Goal: Information Seeking & Learning: Compare options

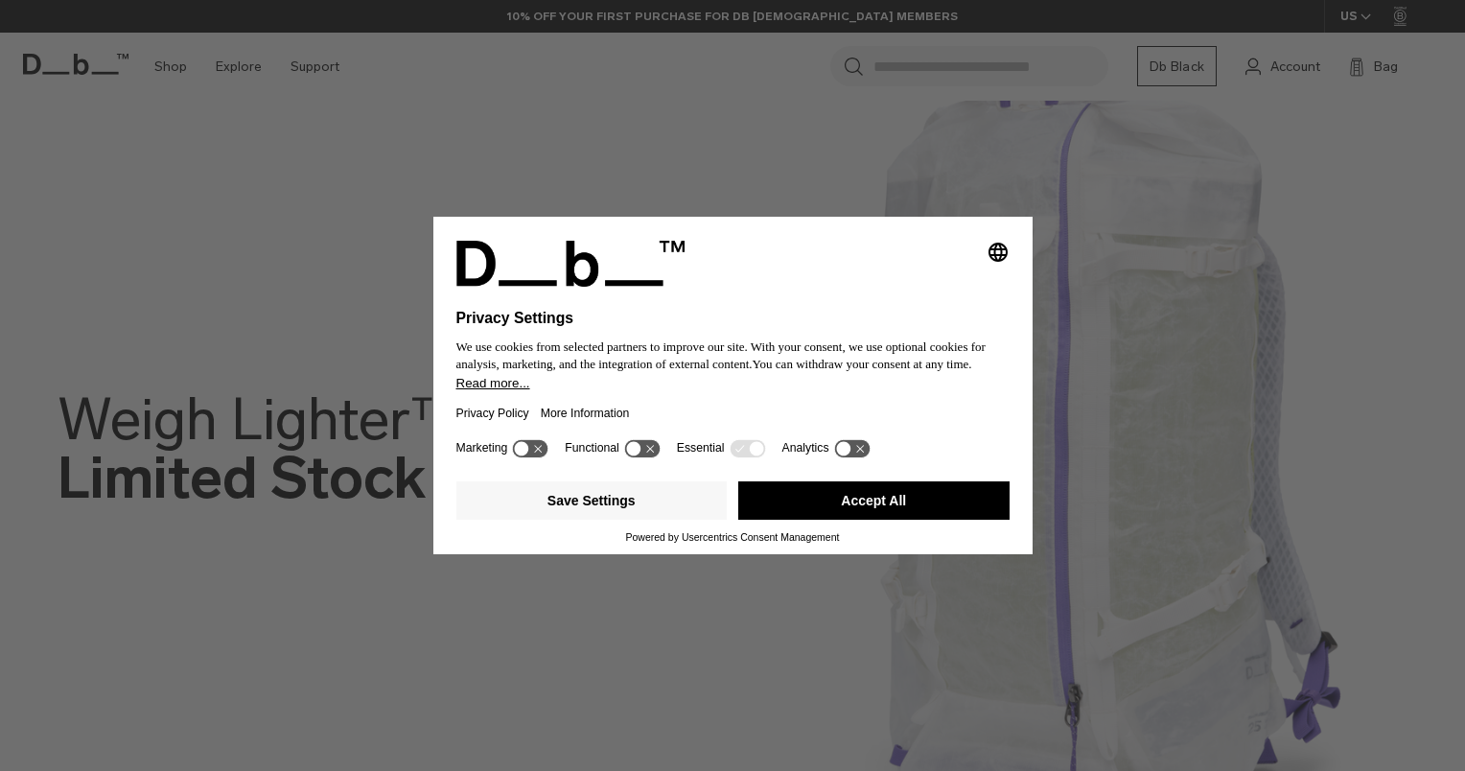
click at [553, 135] on div "Selecting an option will immediately change the language Privacy Settings We us…" at bounding box center [732, 385] width 1465 height 771
click at [638, 508] on button "Save Settings" at bounding box center [591, 500] width 271 height 38
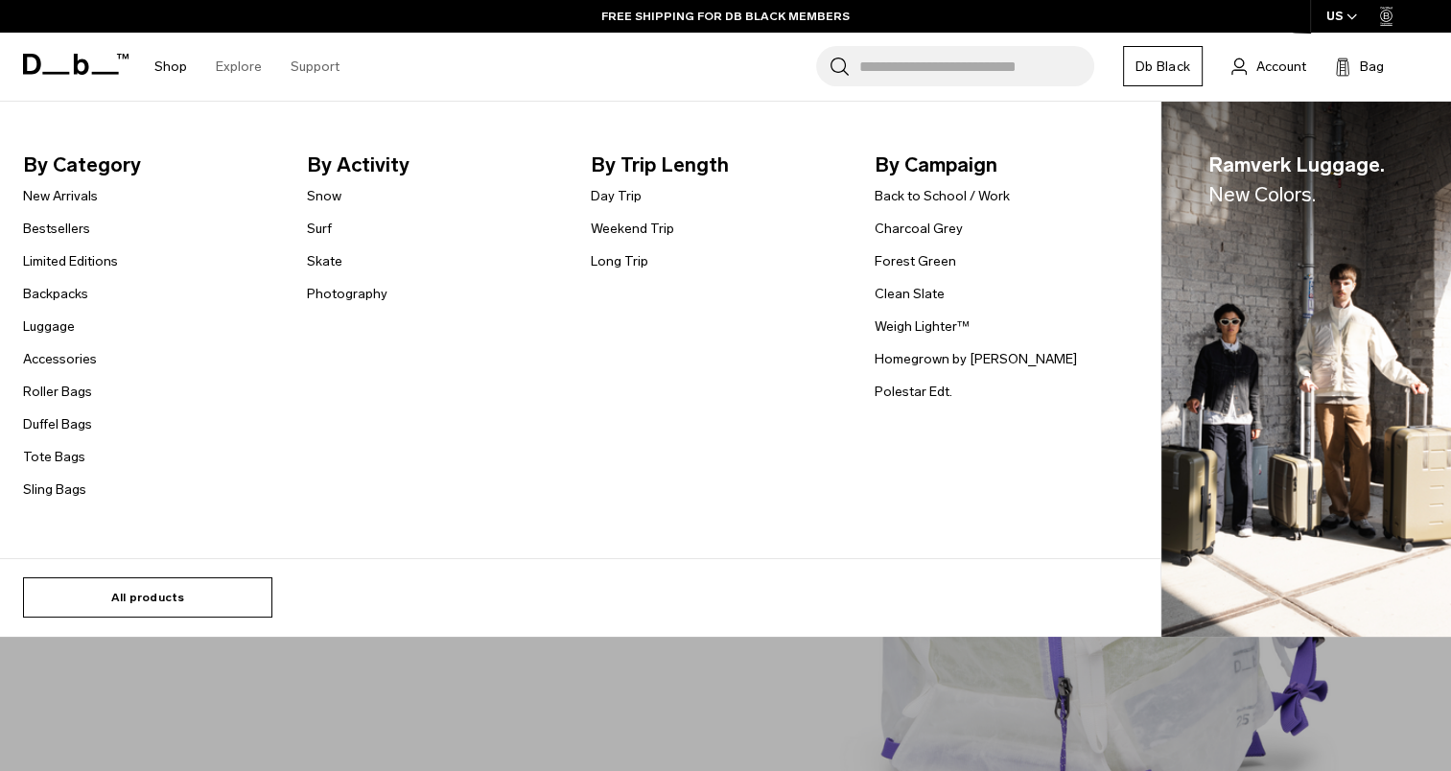
click at [92, 595] on link "All products" at bounding box center [147, 597] width 249 height 40
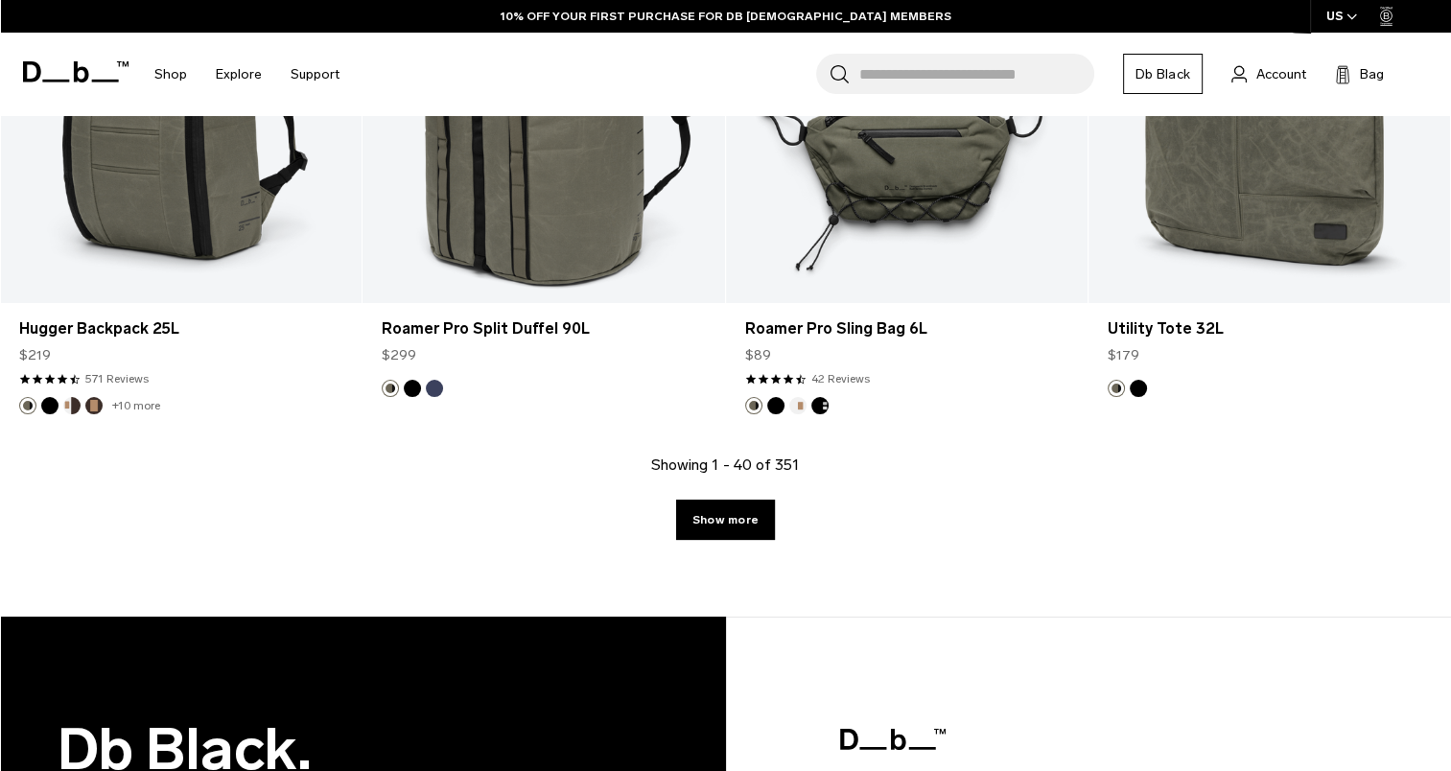
scroll to position [6112, 0]
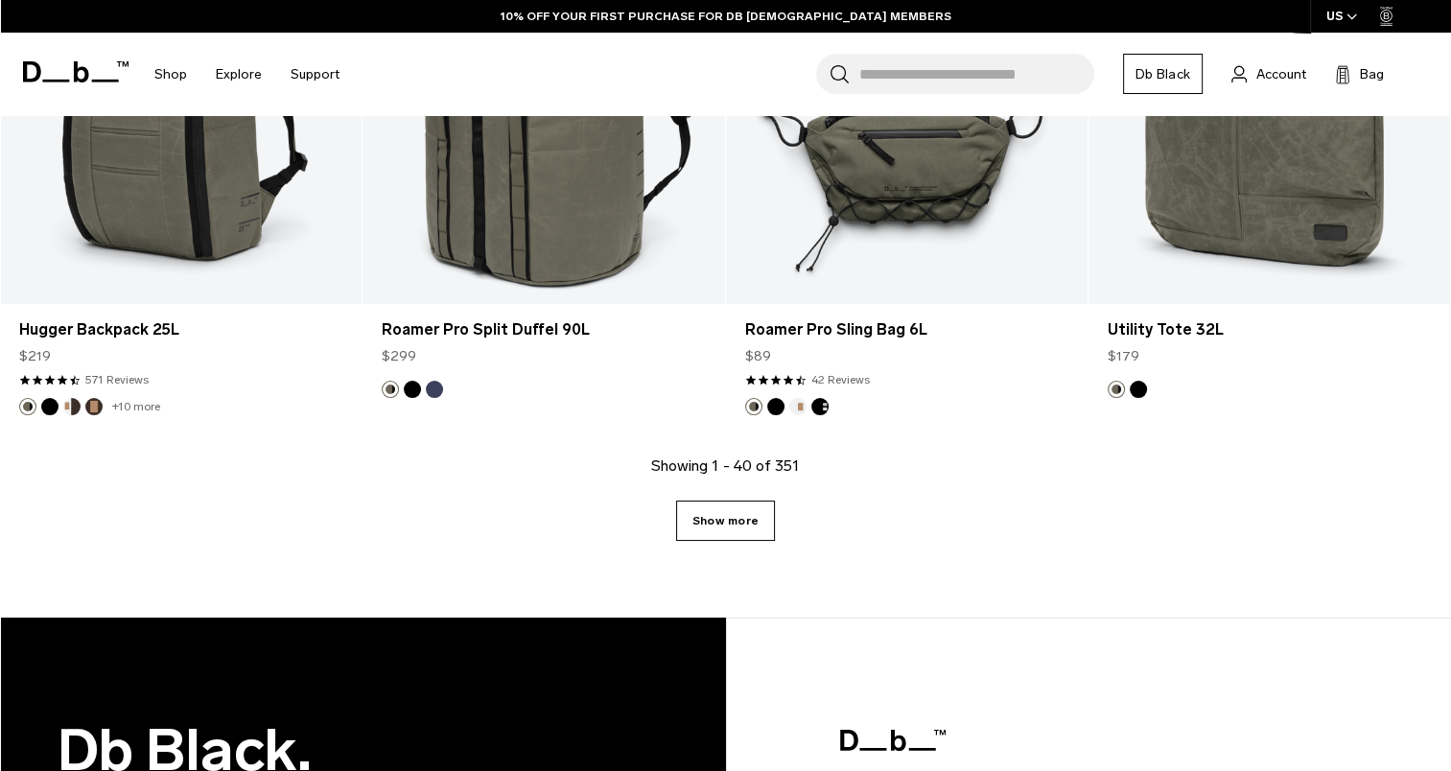
click at [715, 526] on link "Show more" at bounding box center [725, 520] width 99 height 40
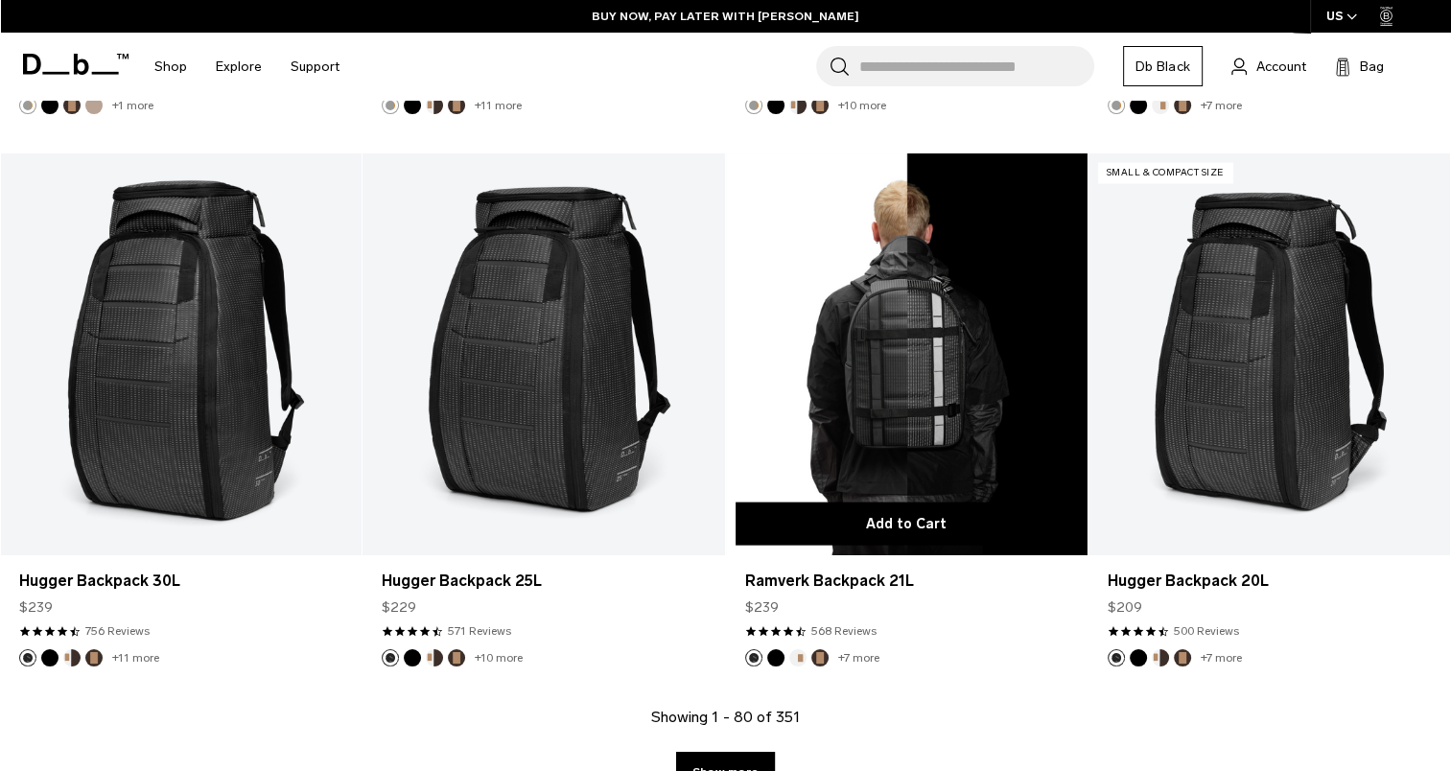
scroll to position [11472, 0]
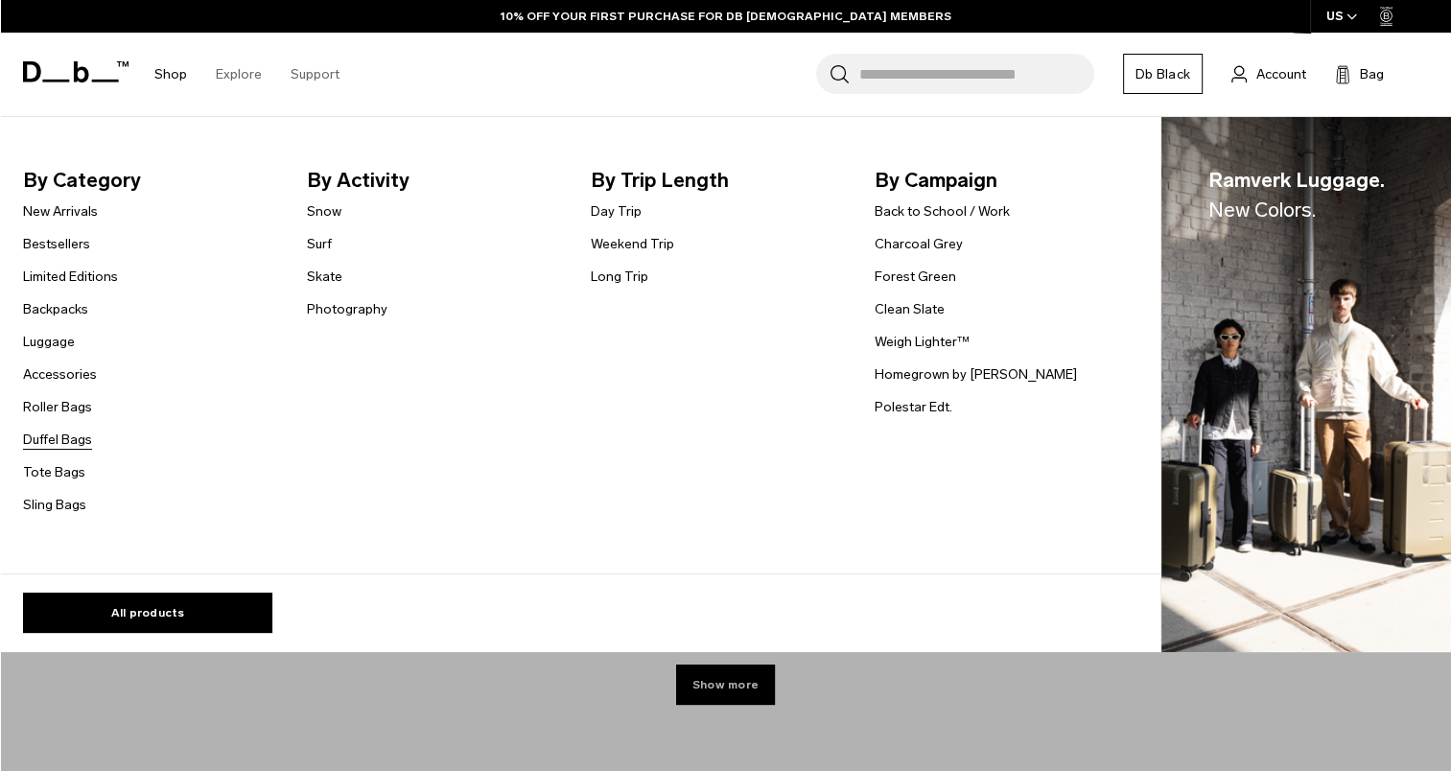
click at [77, 437] on link "Duffel Bags" at bounding box center [57, 440] width 69 height 20
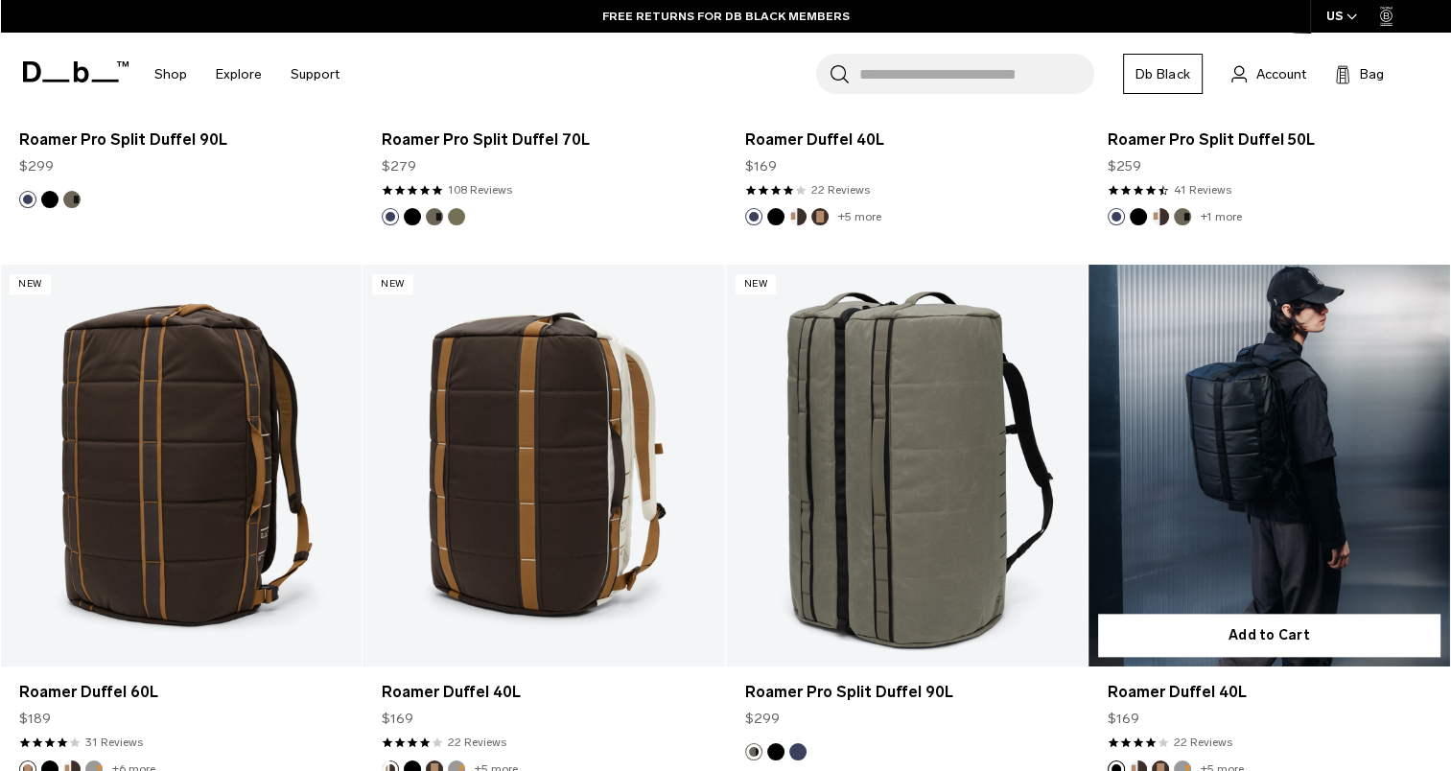
scroll to position [1882, 0]
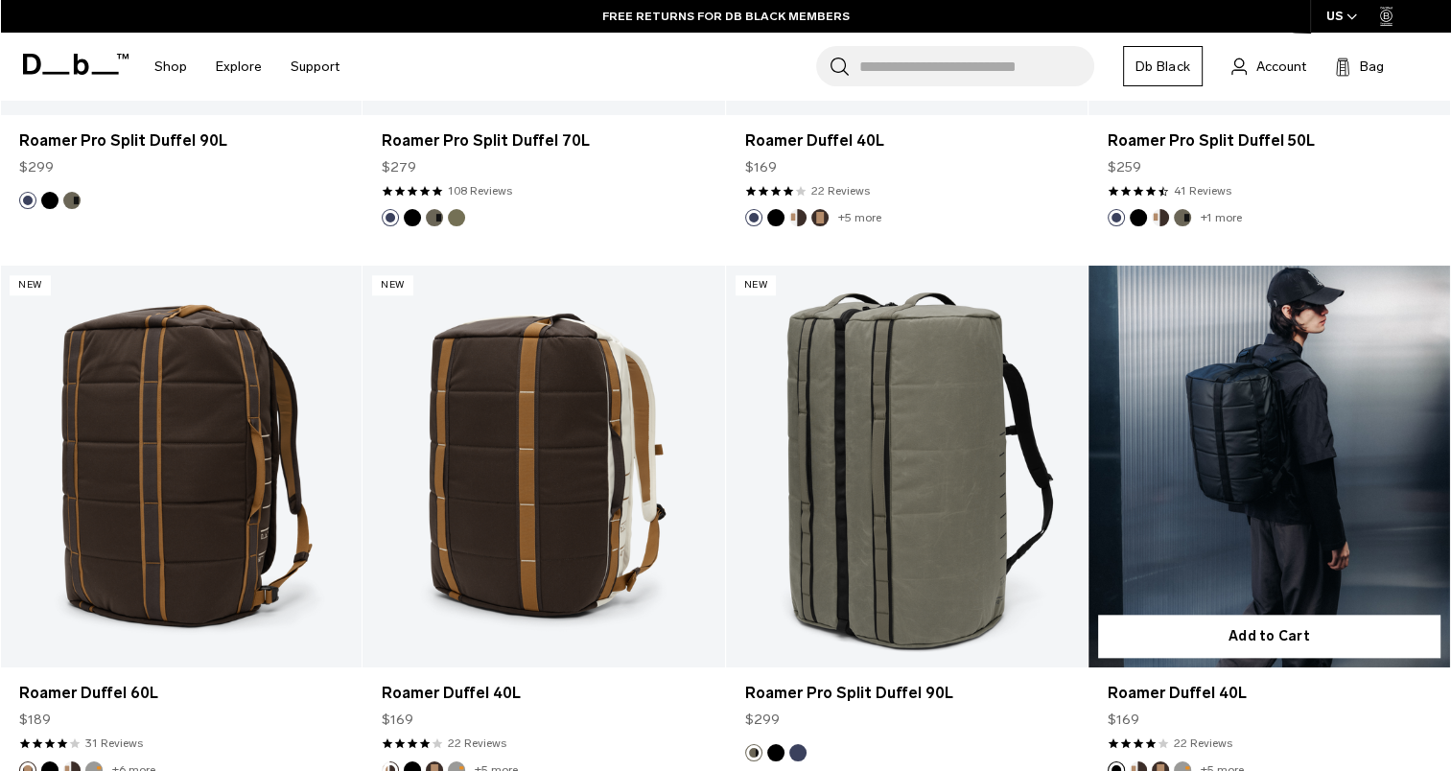
click at [1274, 495] on link "Roamer Duffel 40L" at bounding box center [1268, 467] width 361 height 402
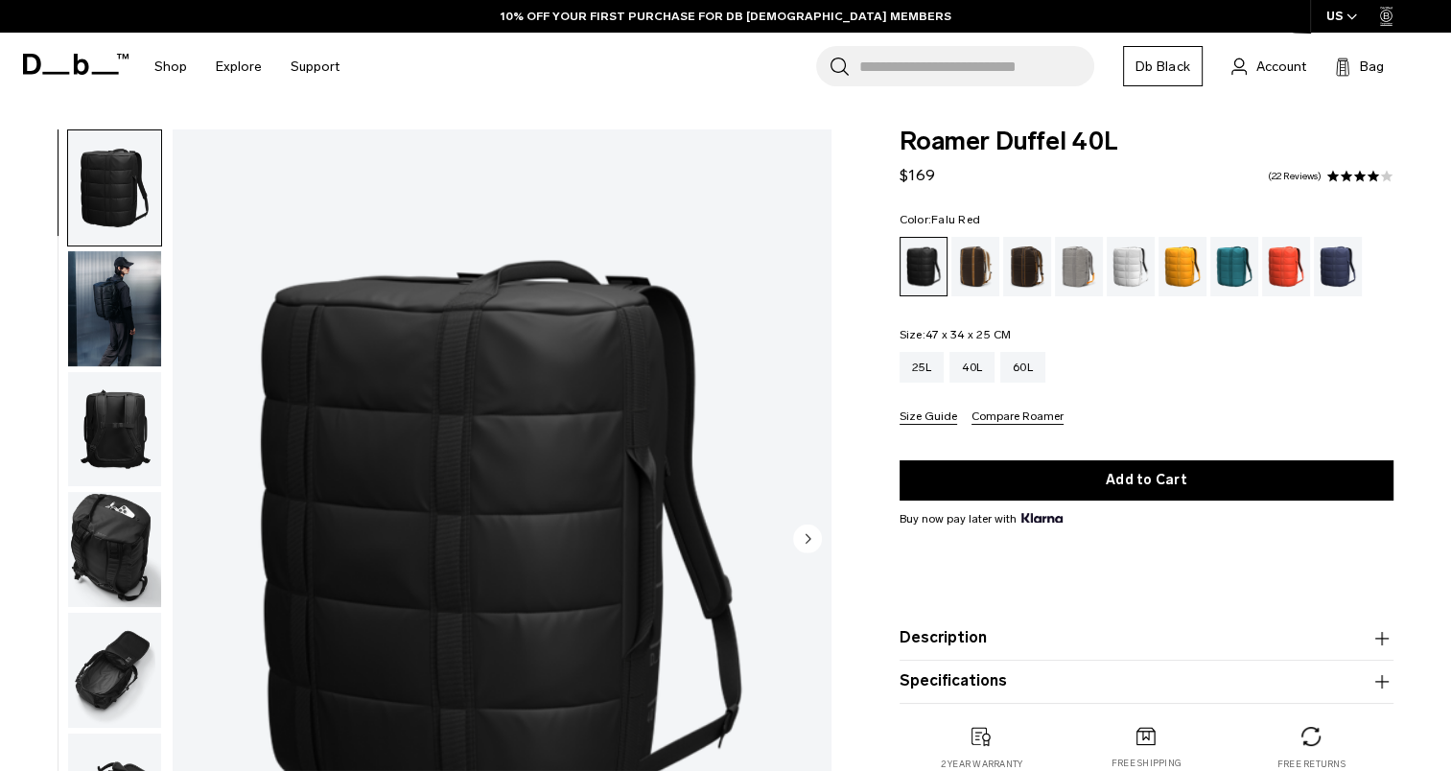
click at [1273, 272] on div "Falu Red" at bounding box center [1286, 266] width 49 height 59
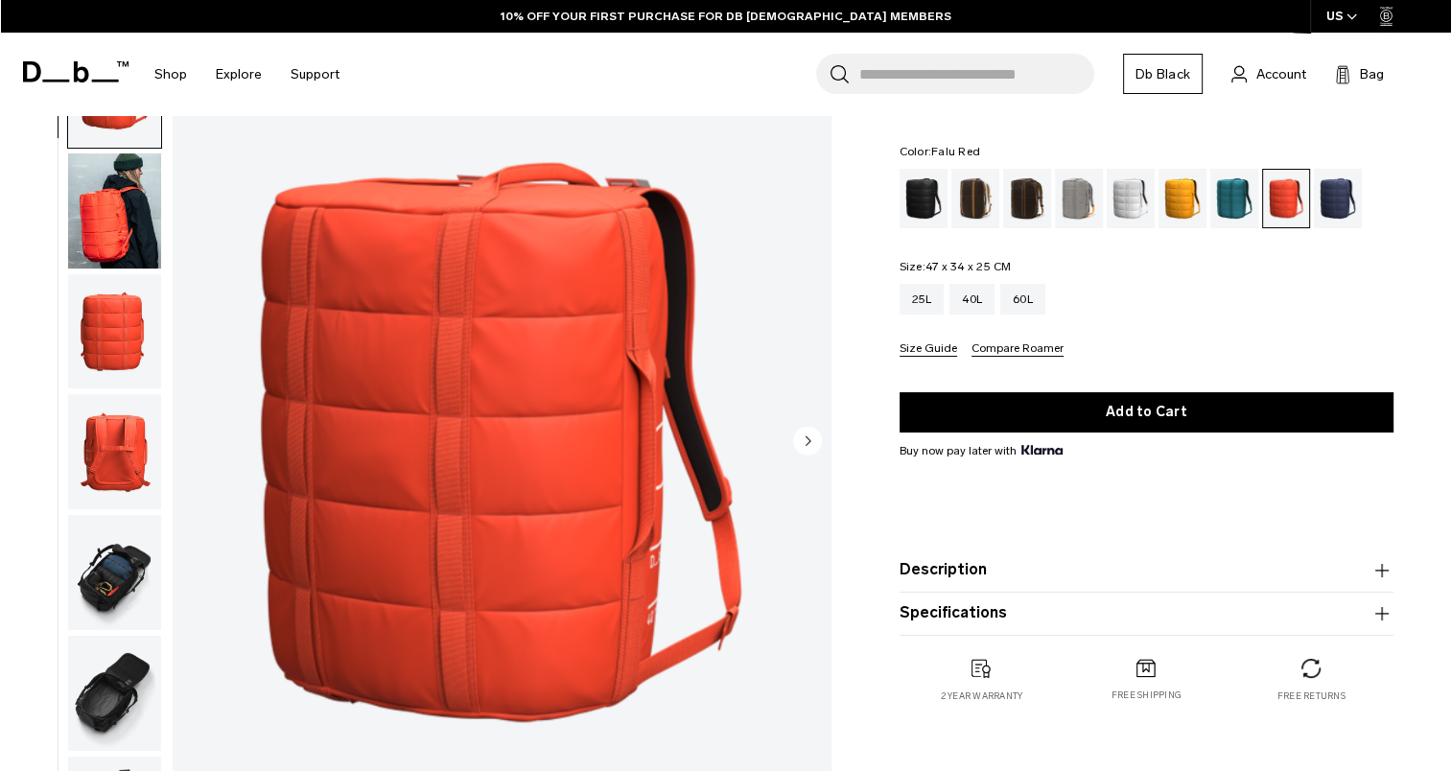
click at [114, 609] on img "button" at bounding box center [114, 572] width 93 height 115
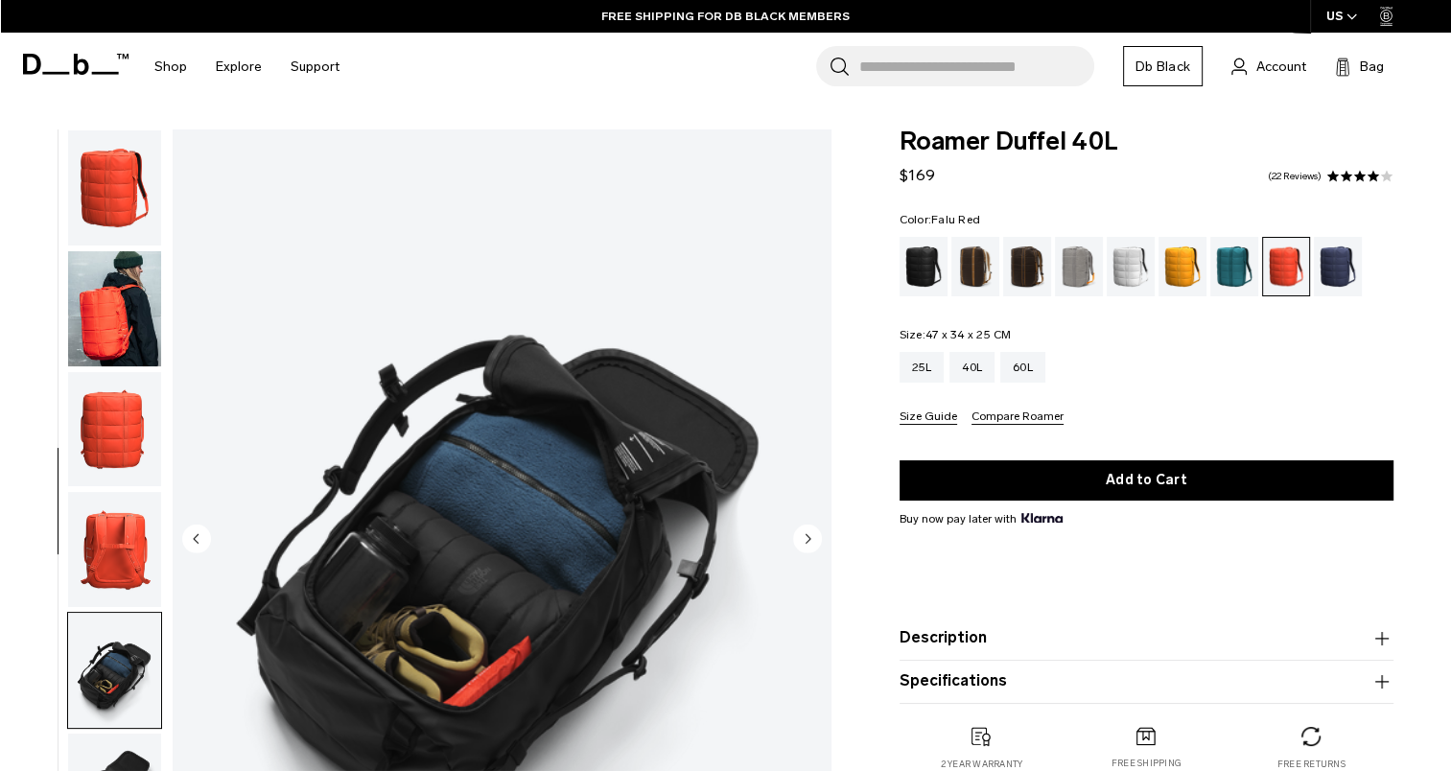
click at [126, 280] on img "button" at bounding box center [114, 308] width 93 height 115
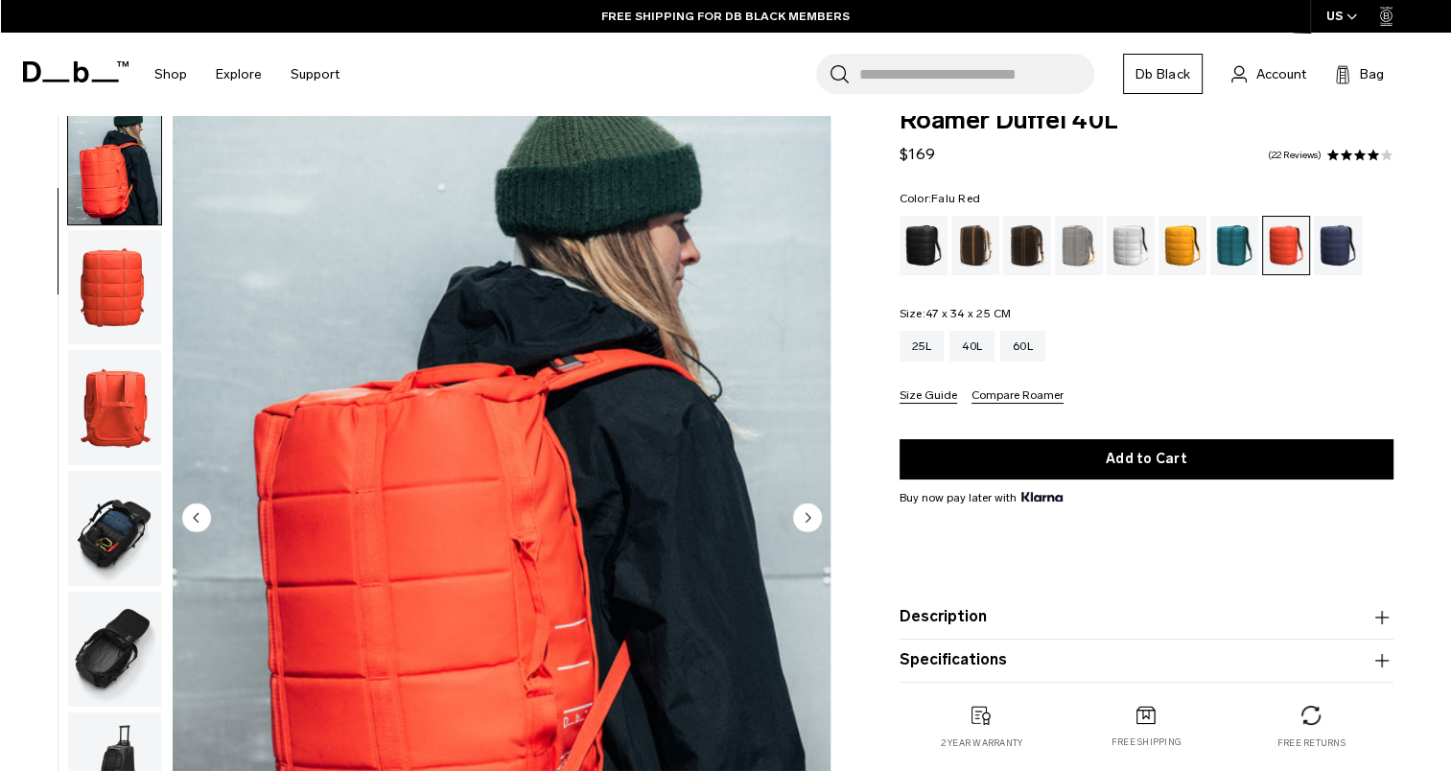
scroll to position [19, 0]
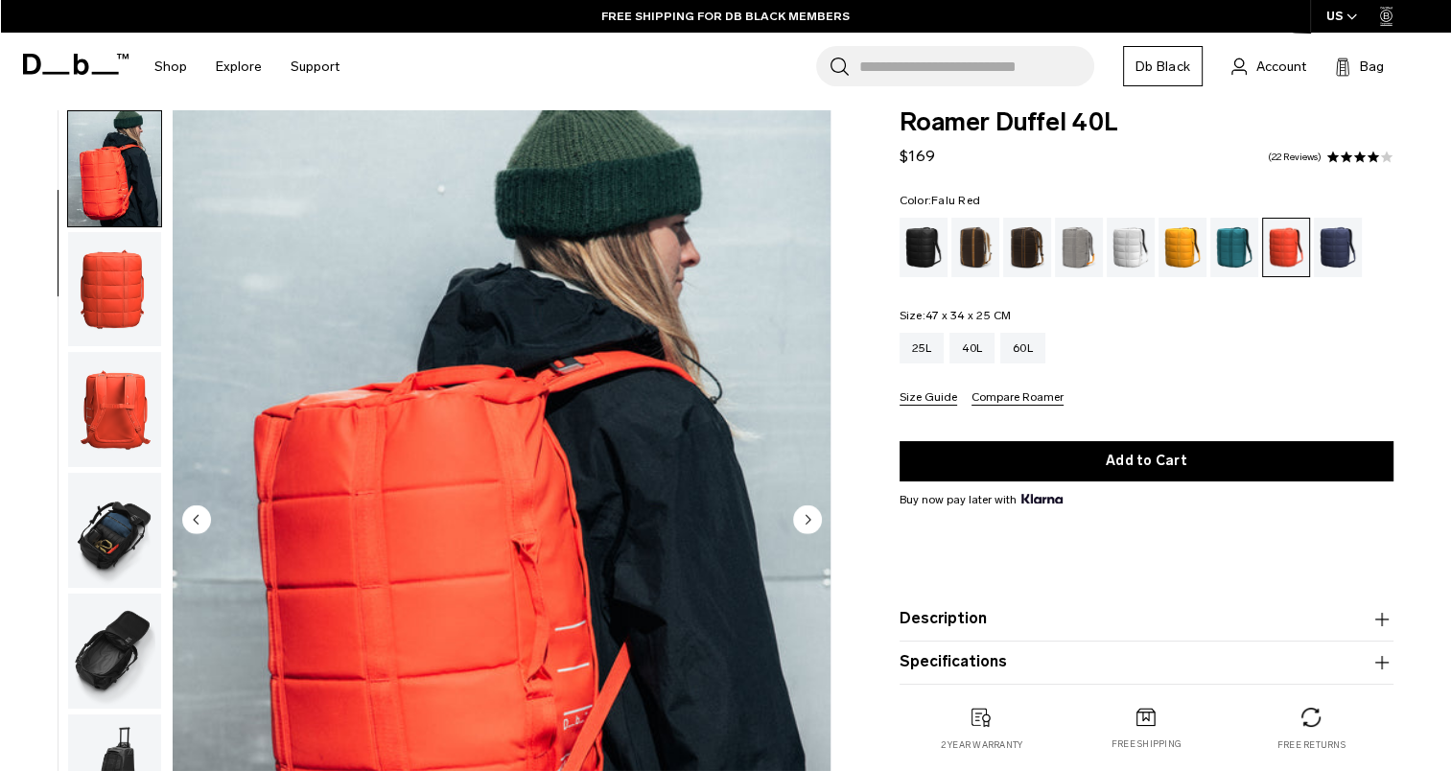
click at [119, 378] on img "button" at bounding box center [114, 409] width 93 height 115
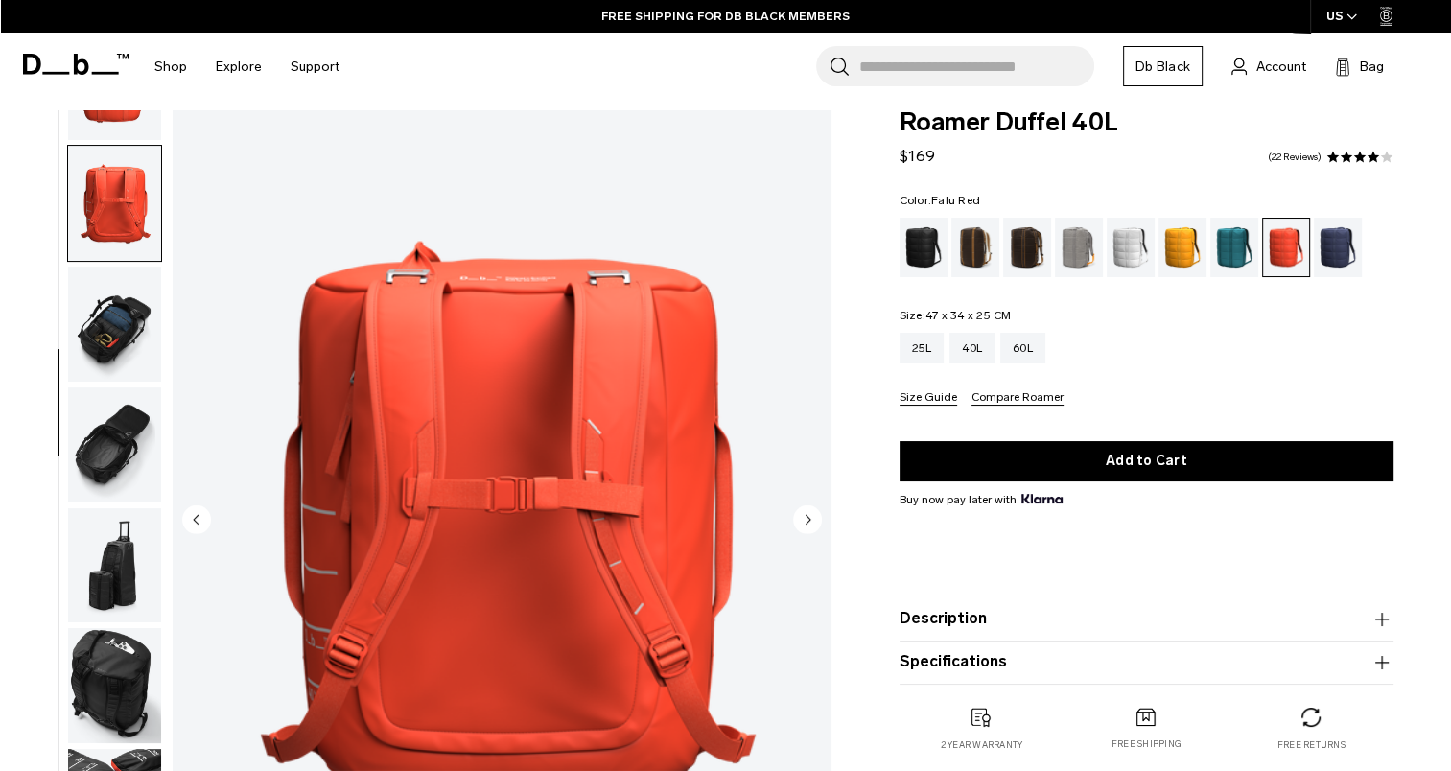
scroll to position [362, 0]
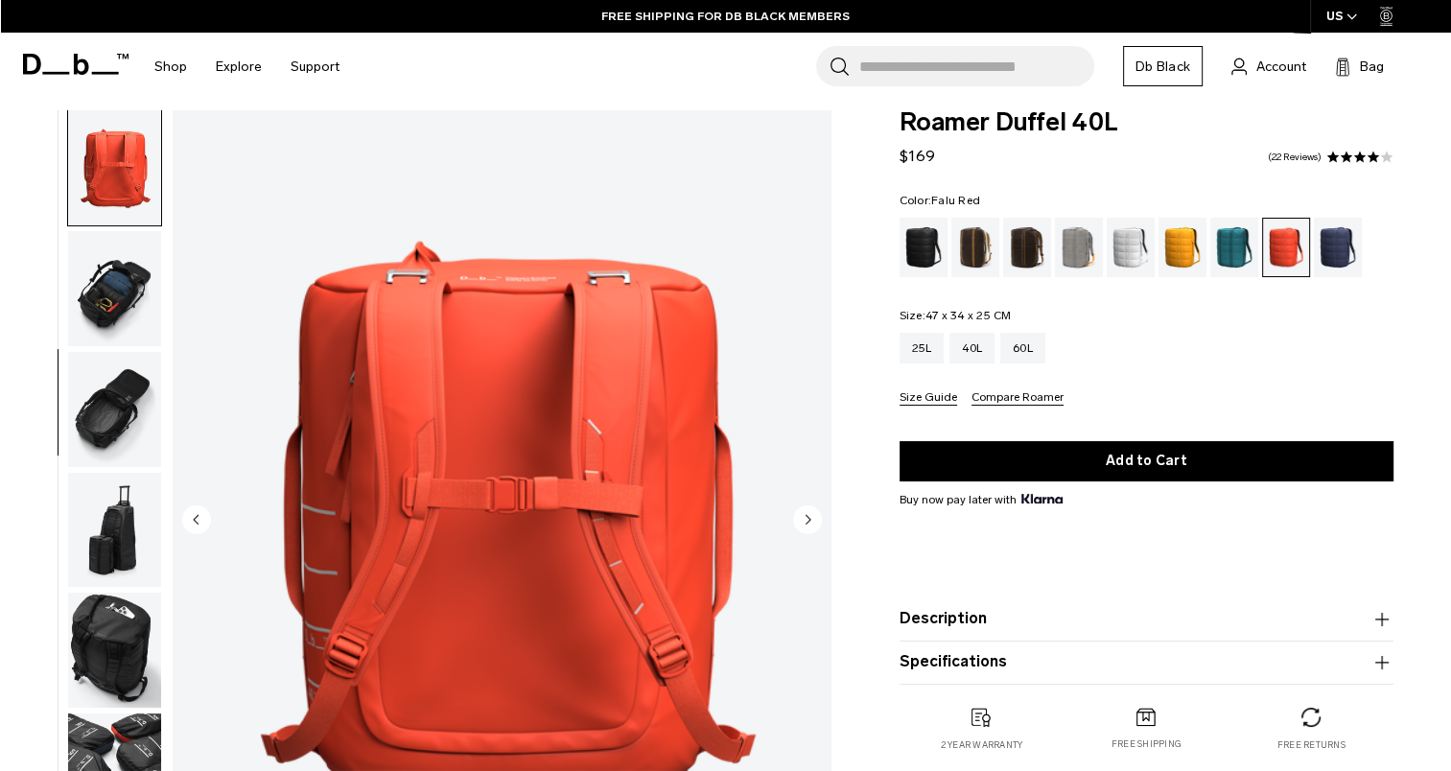
click at [102, 324] on img "button" at bounding box center [114, 288] width 93 height 115
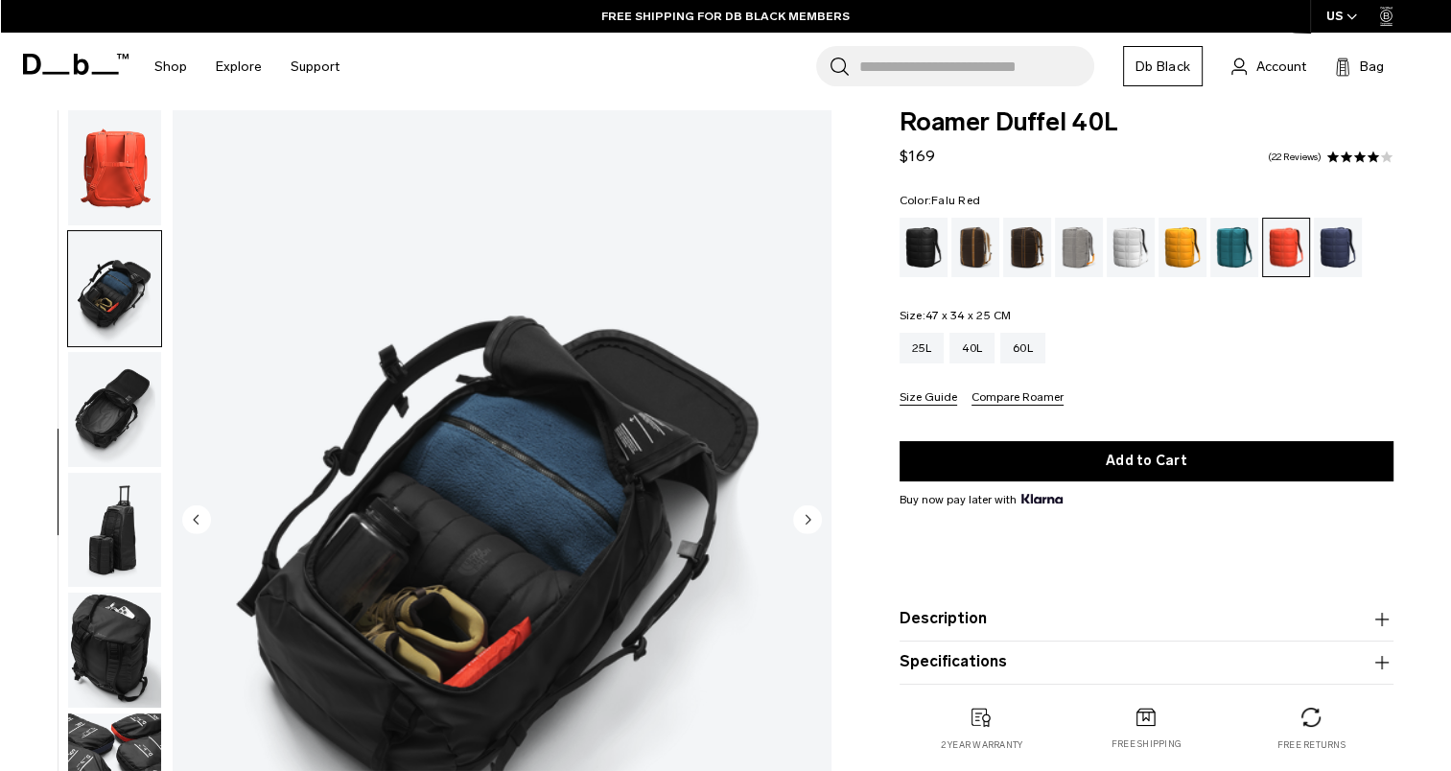
scroll to position [382, 0]
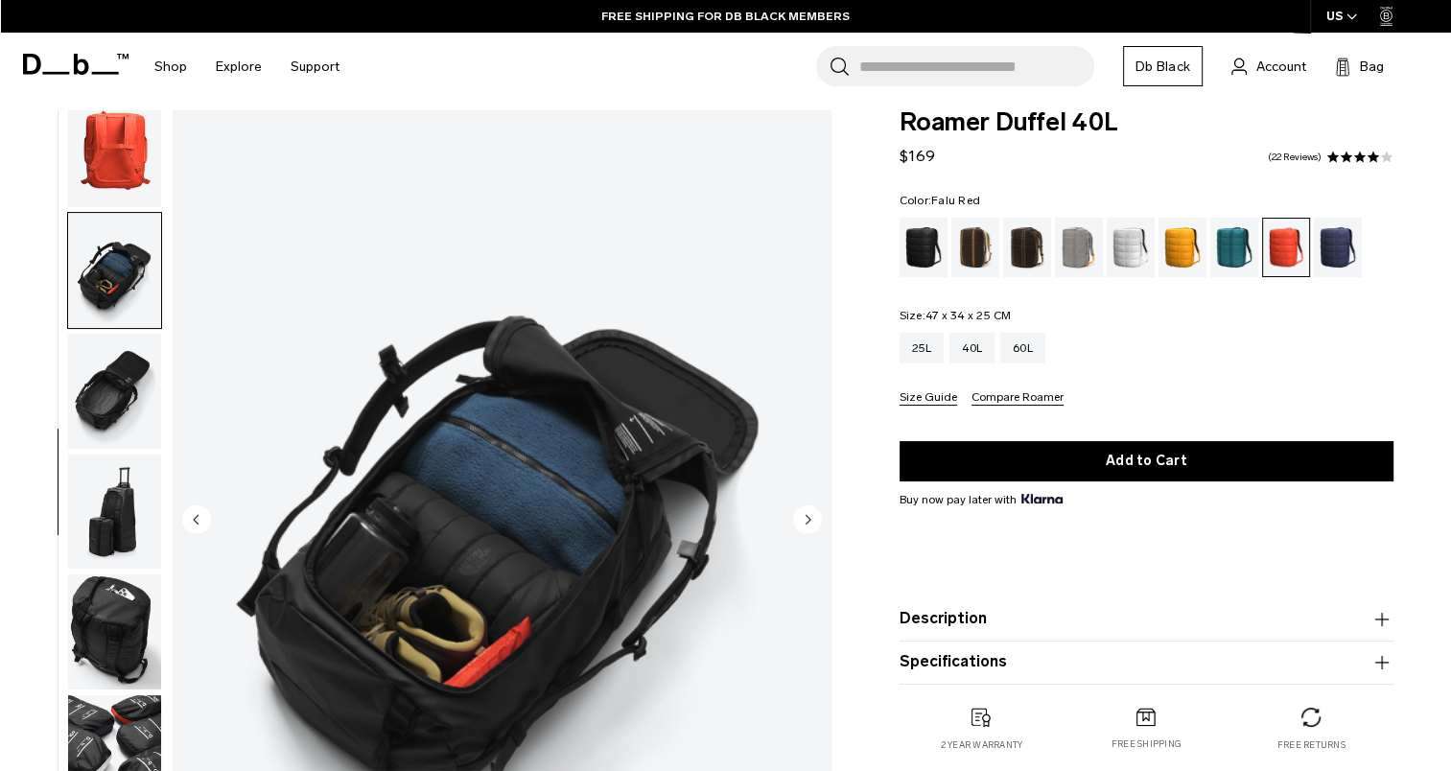
click at [106, 372] on img "button" at bounding box center [114, 391] width 93 height 115
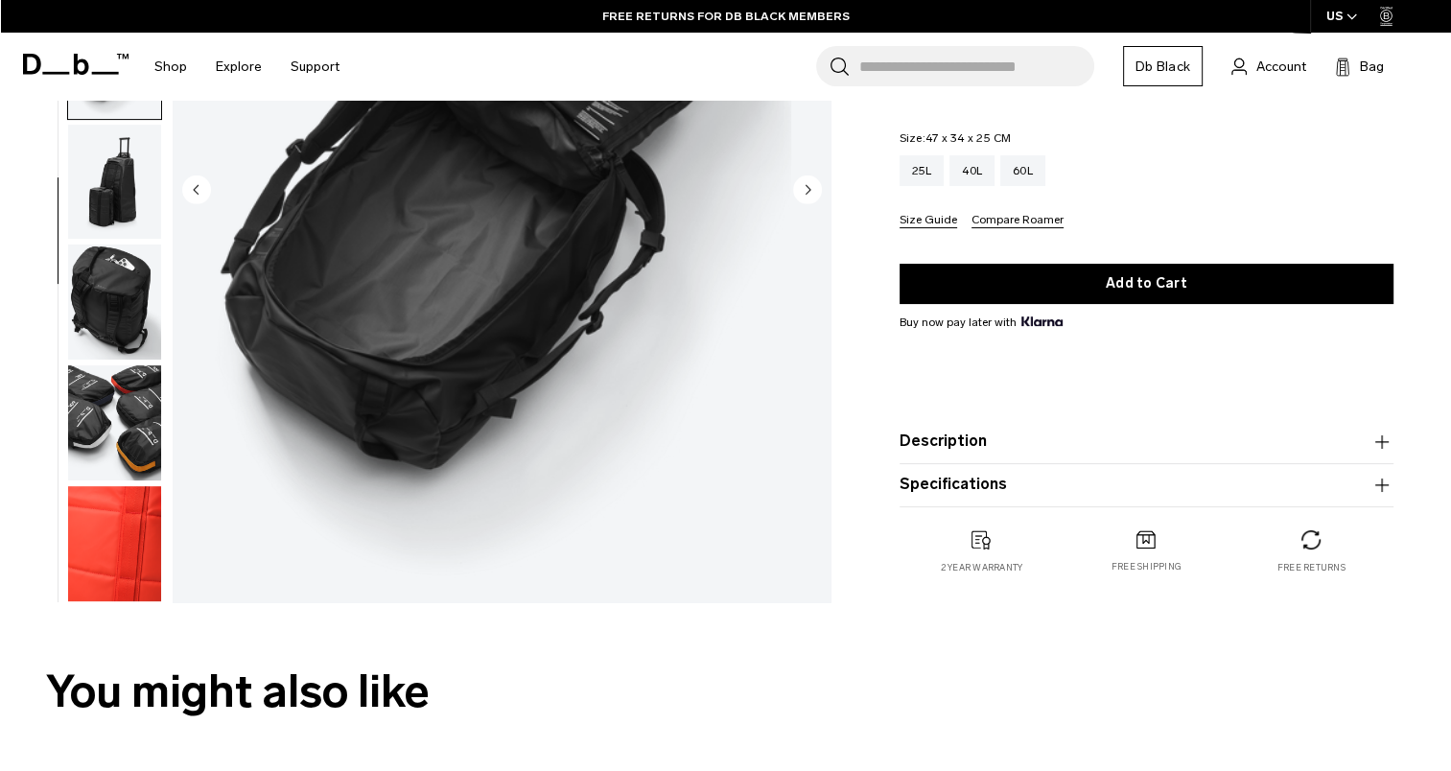
scroll to position [345, 0]
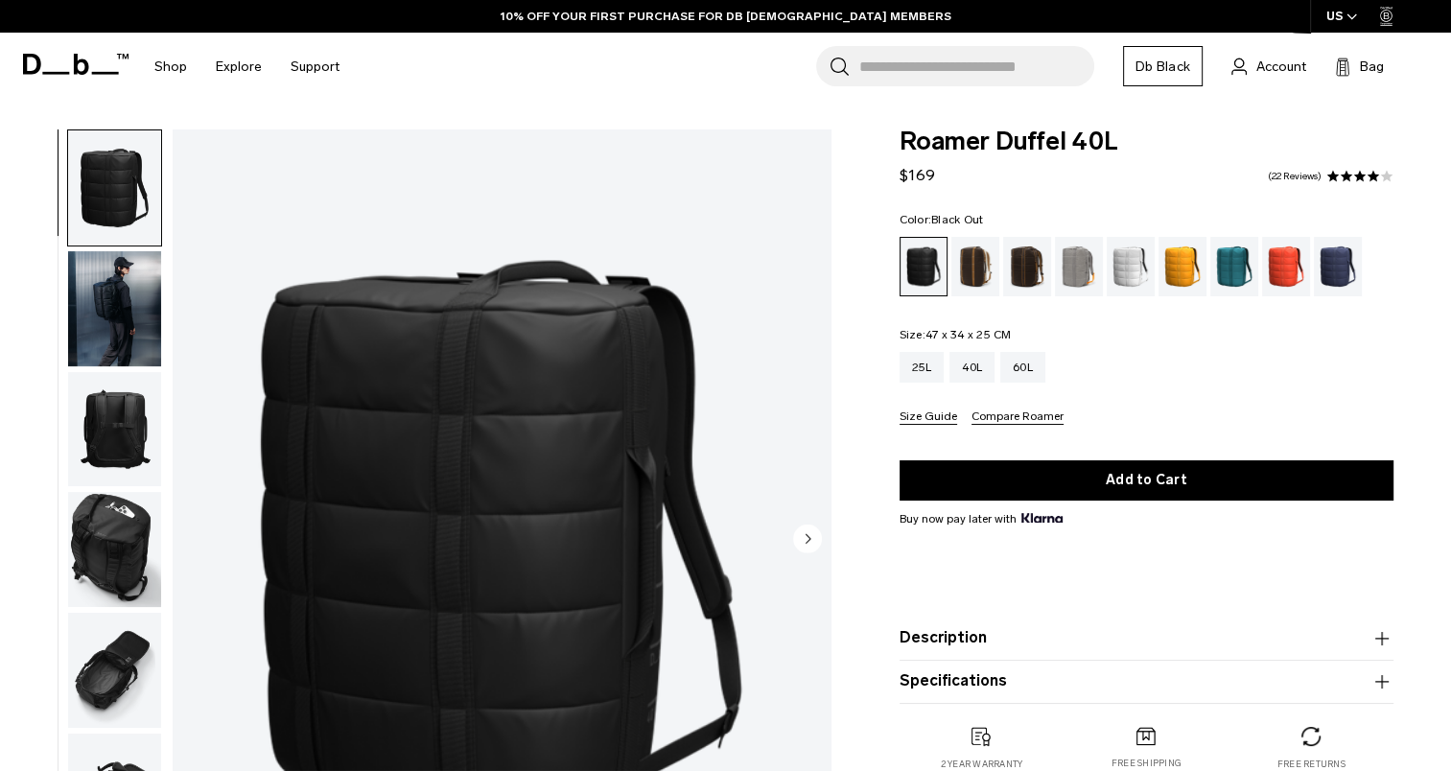
scroll to position [17, 0]
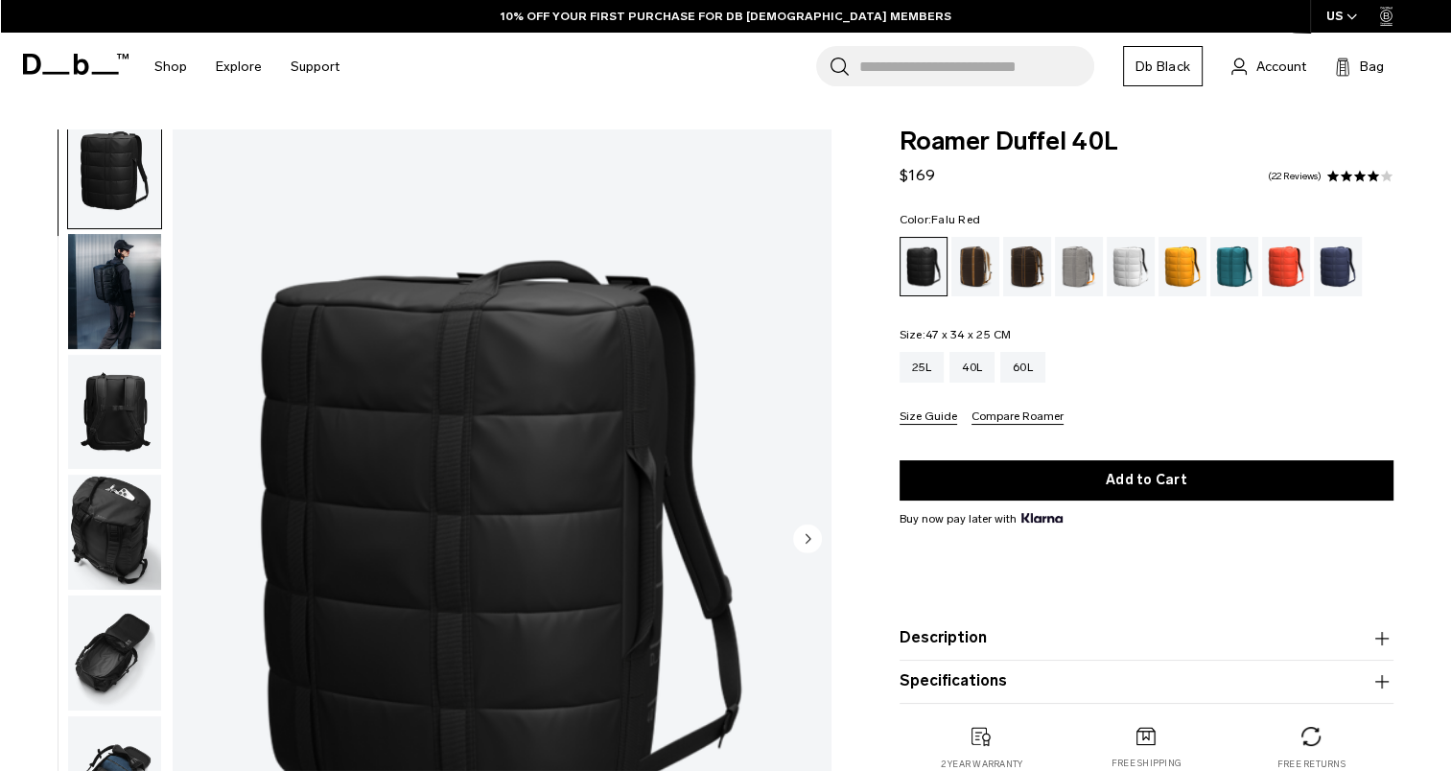
click at [1288, 269] on div "Falu Red" at bounding box center [1286, 266] width 49 height 59
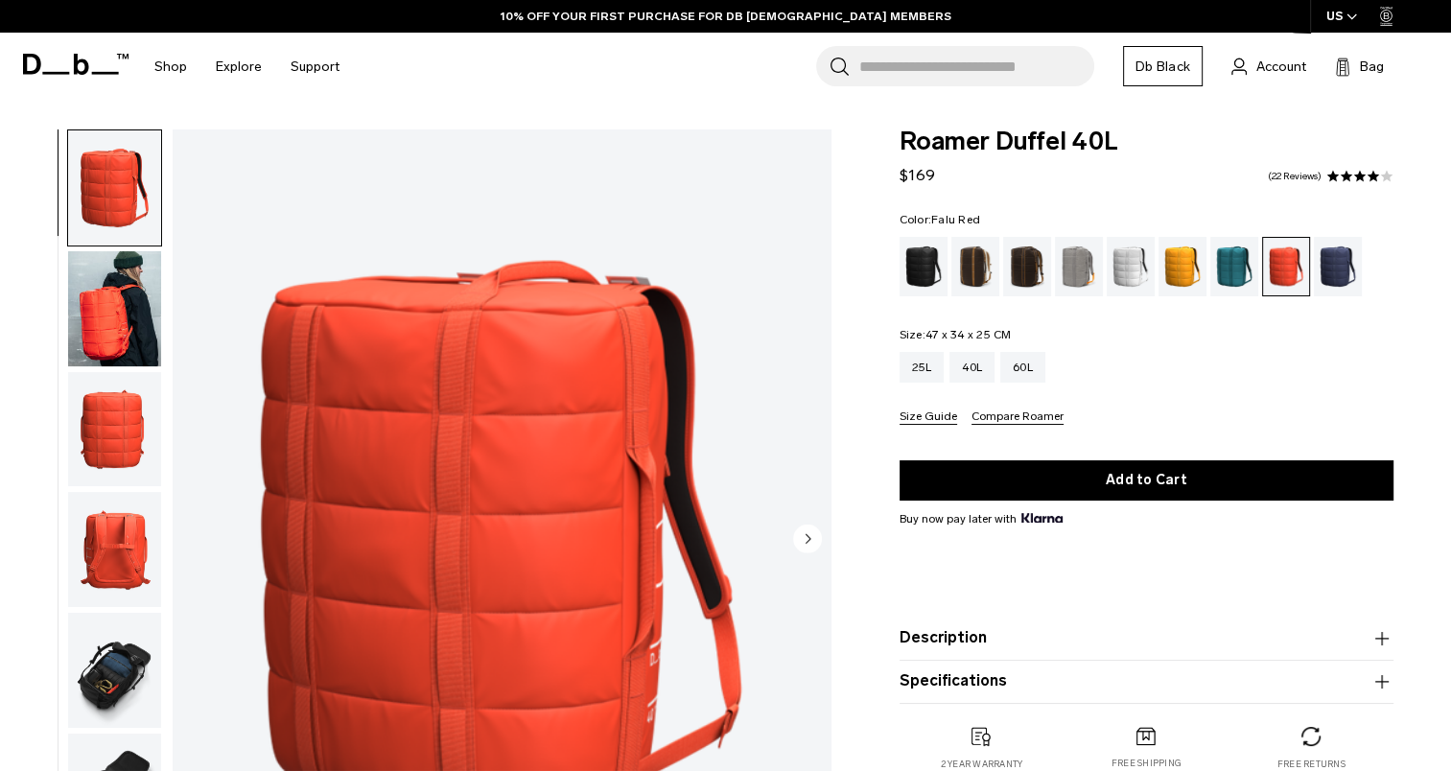
scroll to position [219, 0]
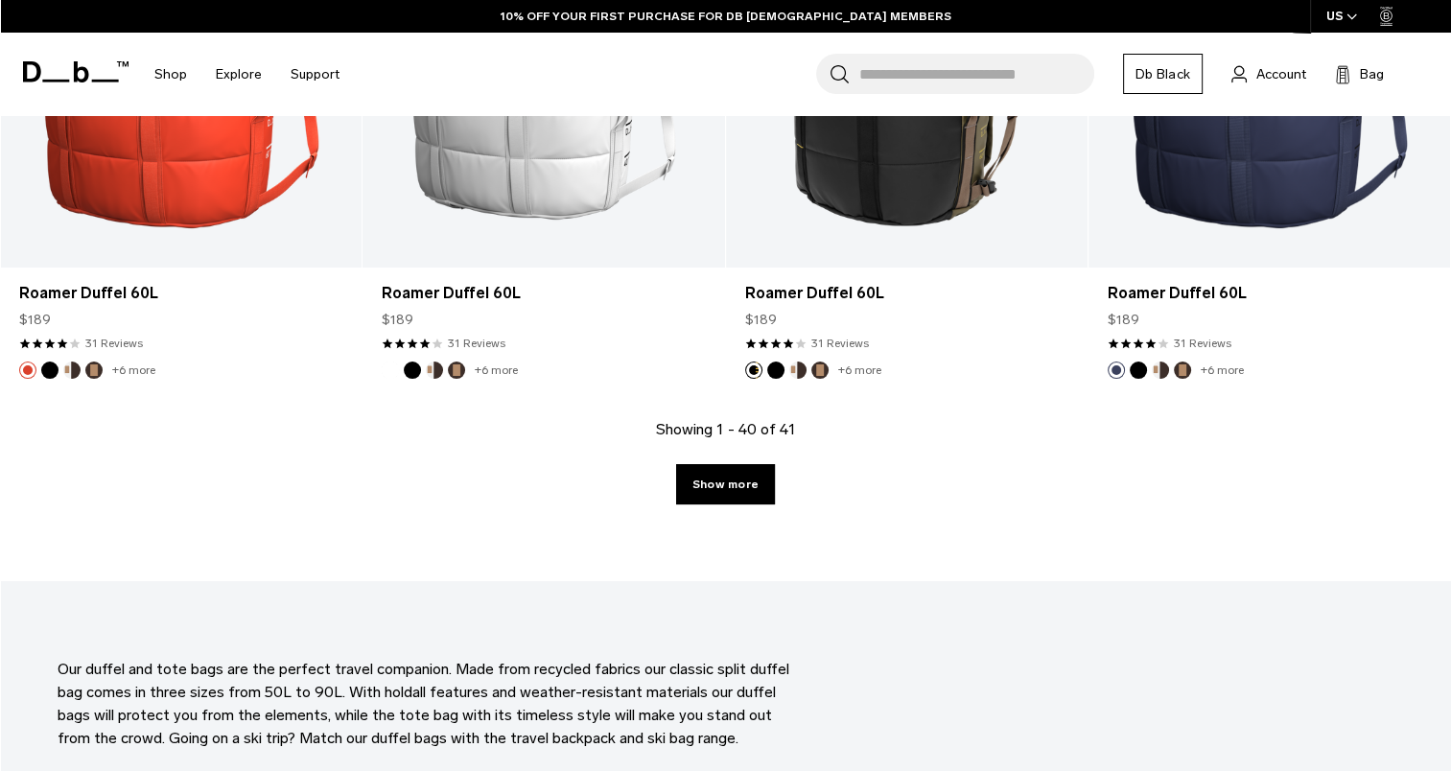
scroll to position [5614, 0]
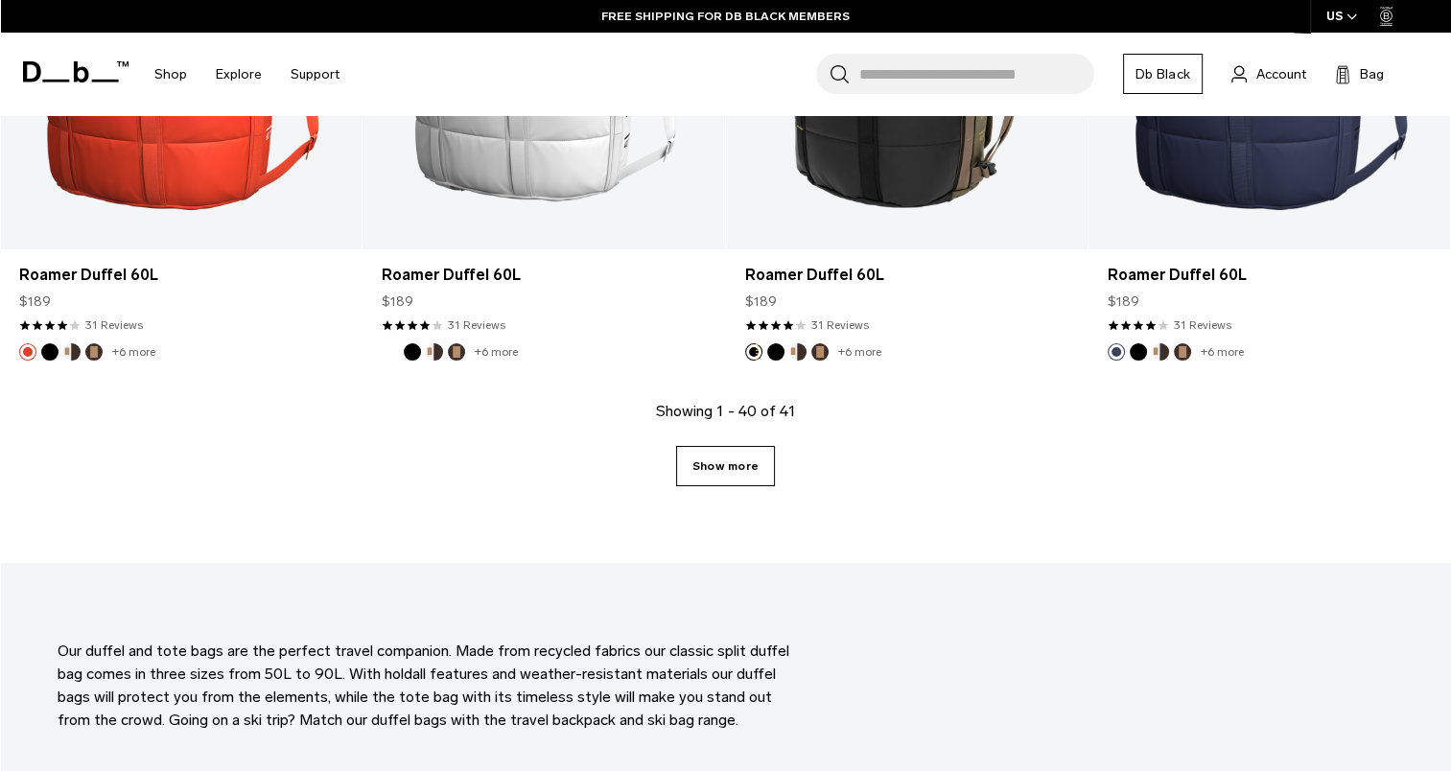
click at [713, 472] on link "Show more" at bounding box center [725, 466] width 99 height 40
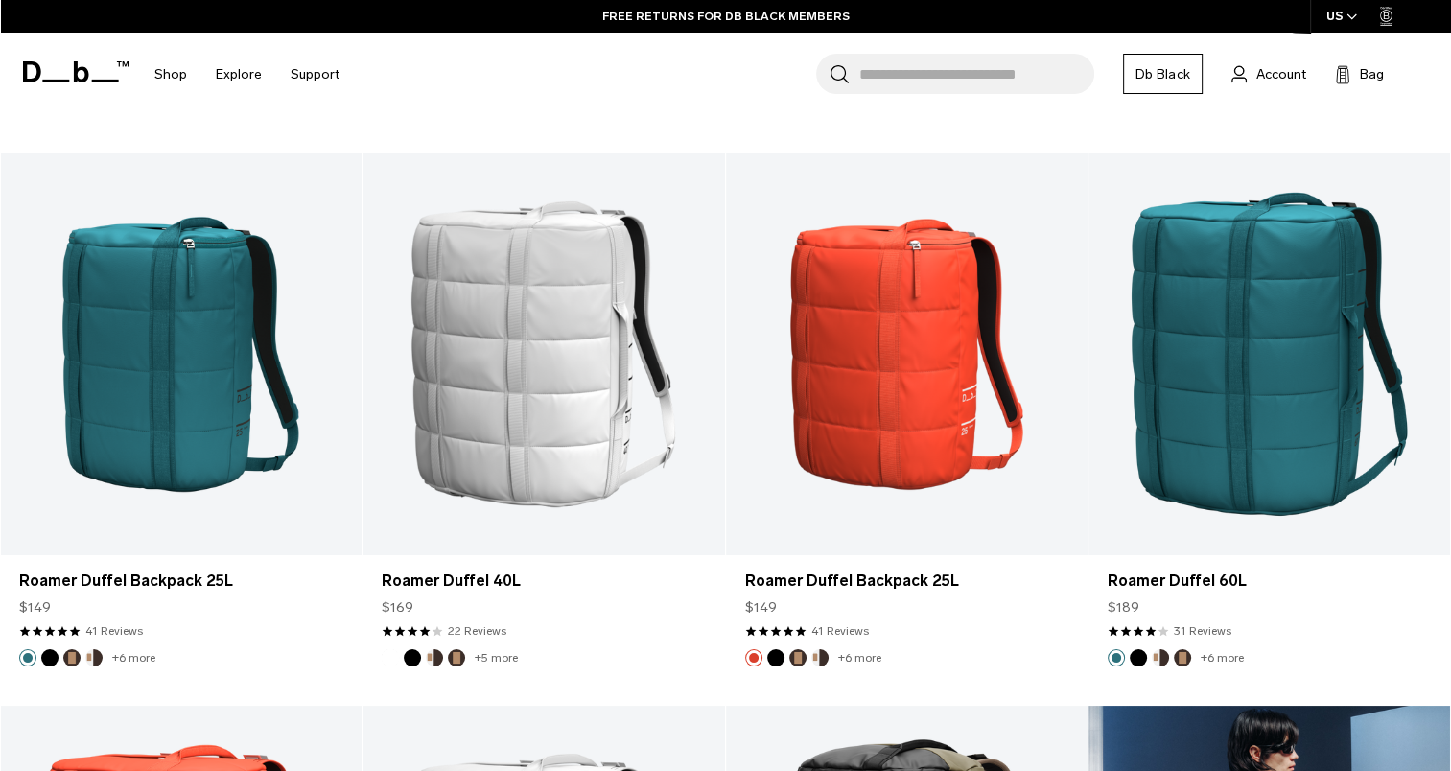
scroll to position [4640, 0]
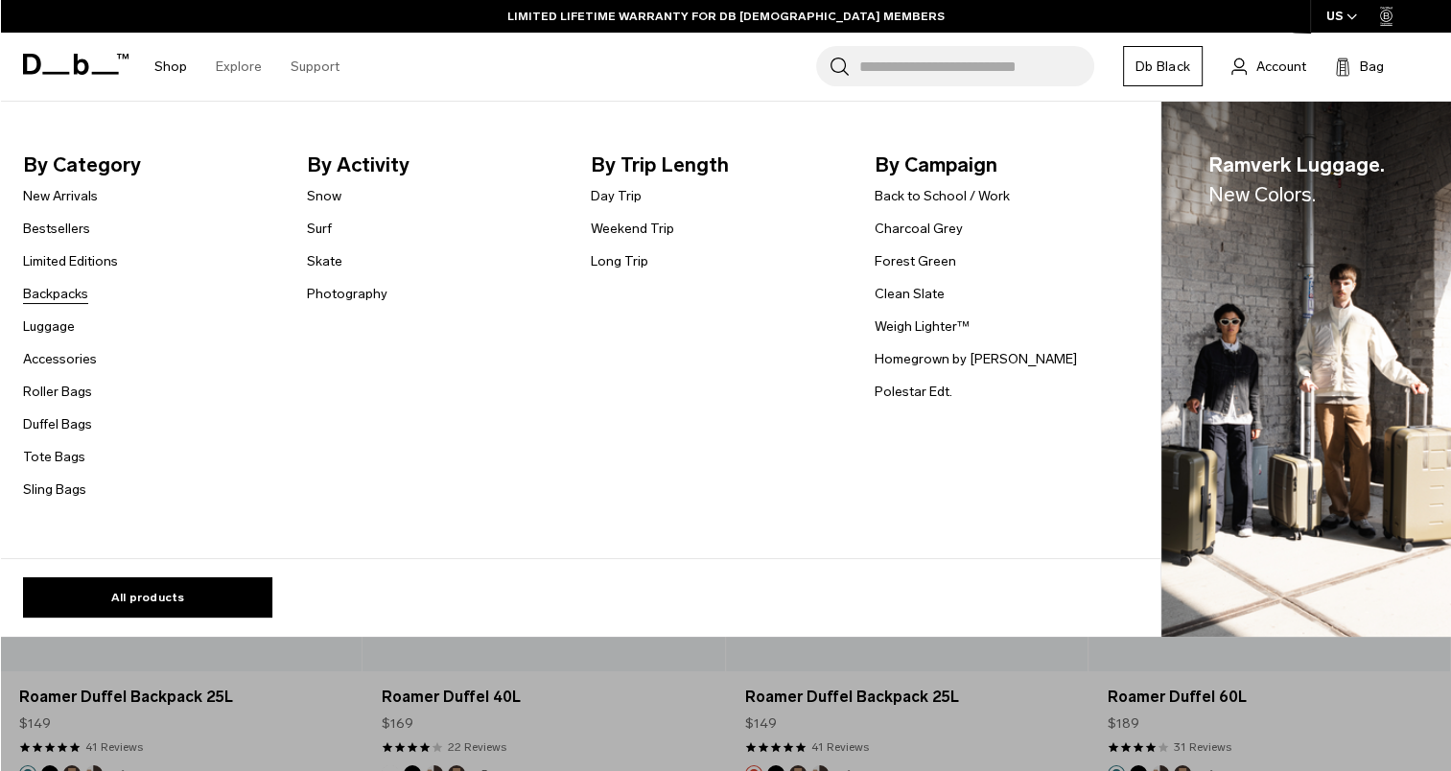
click at [65, 290] on link "Backpacks" at bounding box center [55, 294] width 65 height 20
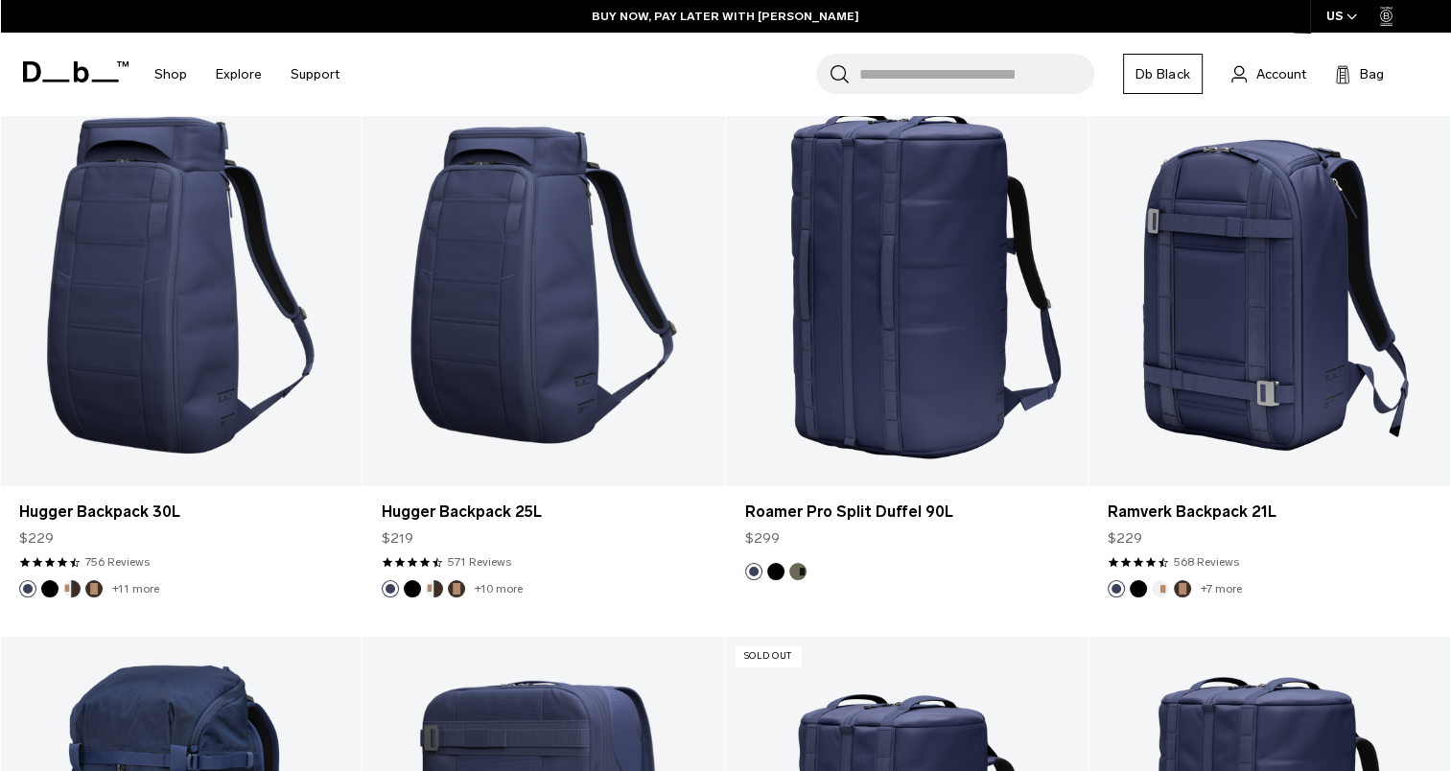
scroll to position [4819, 0]
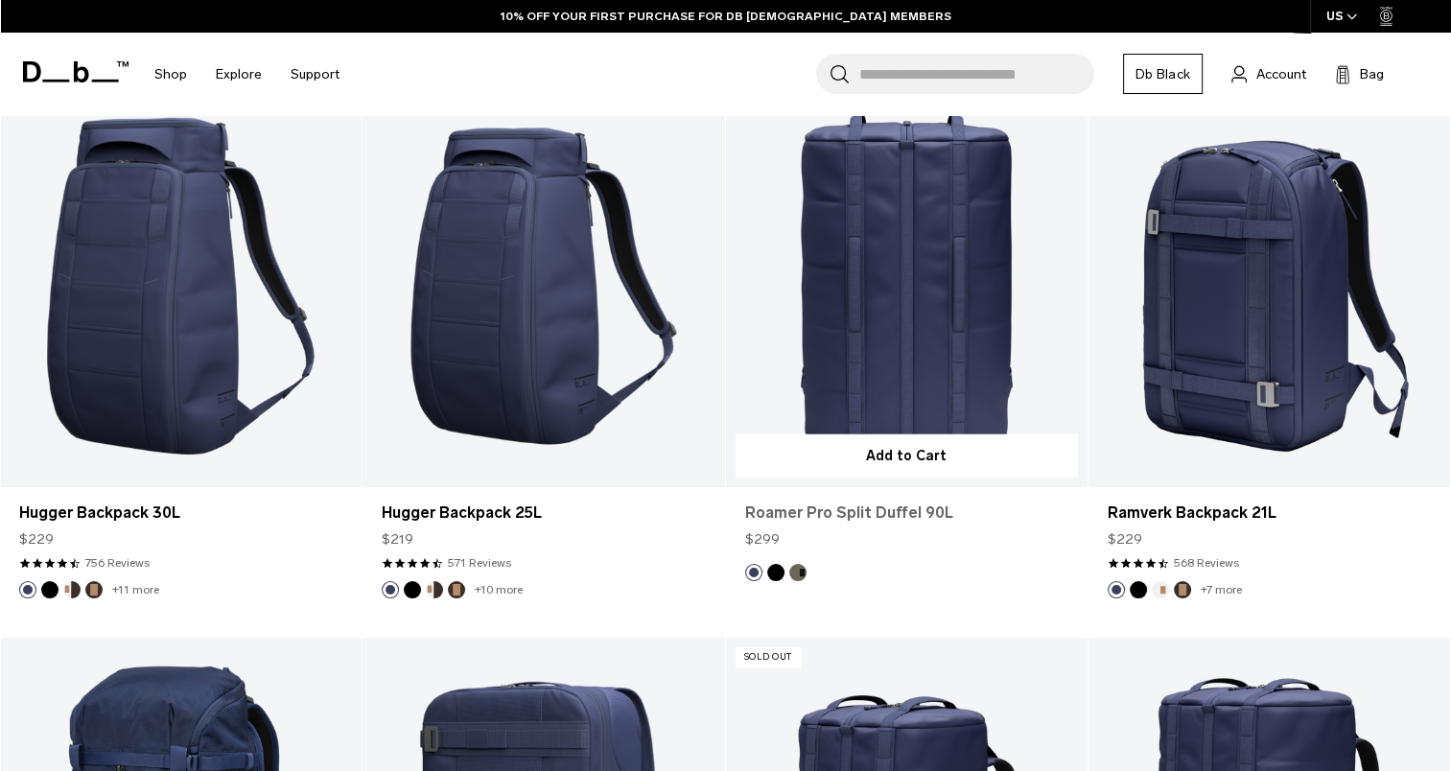
click at [849, 509] on link "Roamer Pro Split Duffel 90L" at bounding box center [906, 512] width 323 height 23
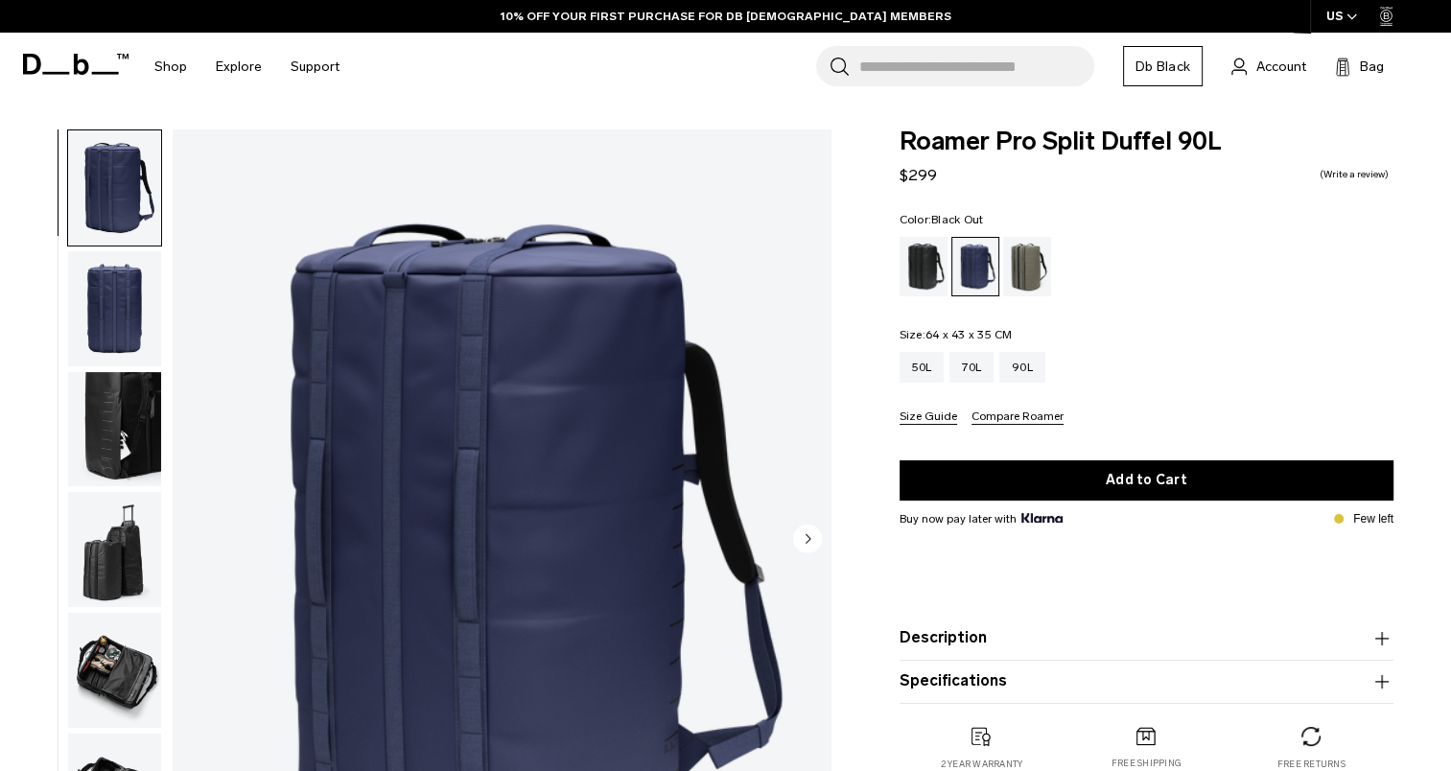
click at [932, 258] on div "Black Out" at bounding box center [923, 266] width 49 height 59
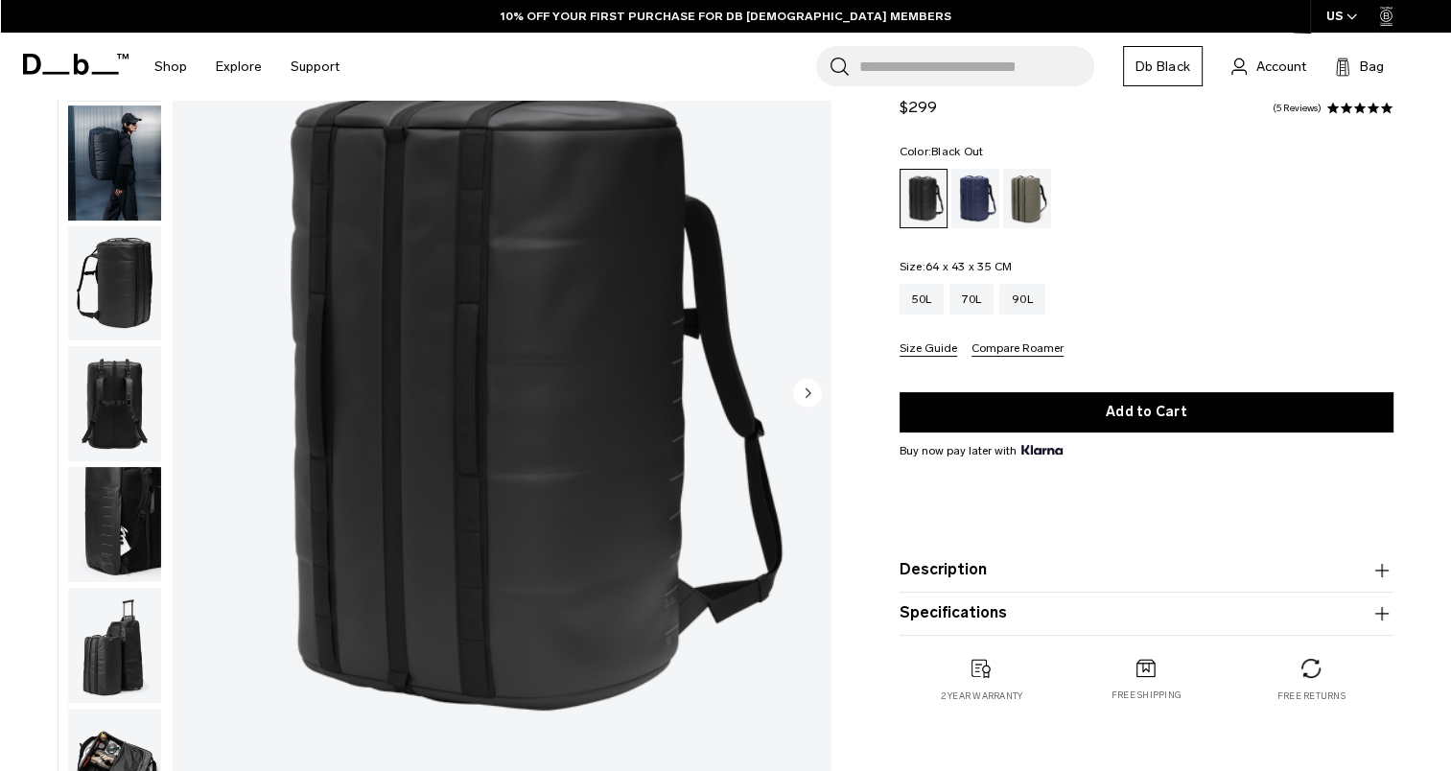
click at [128, 292] on img "button" at bounding box center [114, 283] width 93 height 115
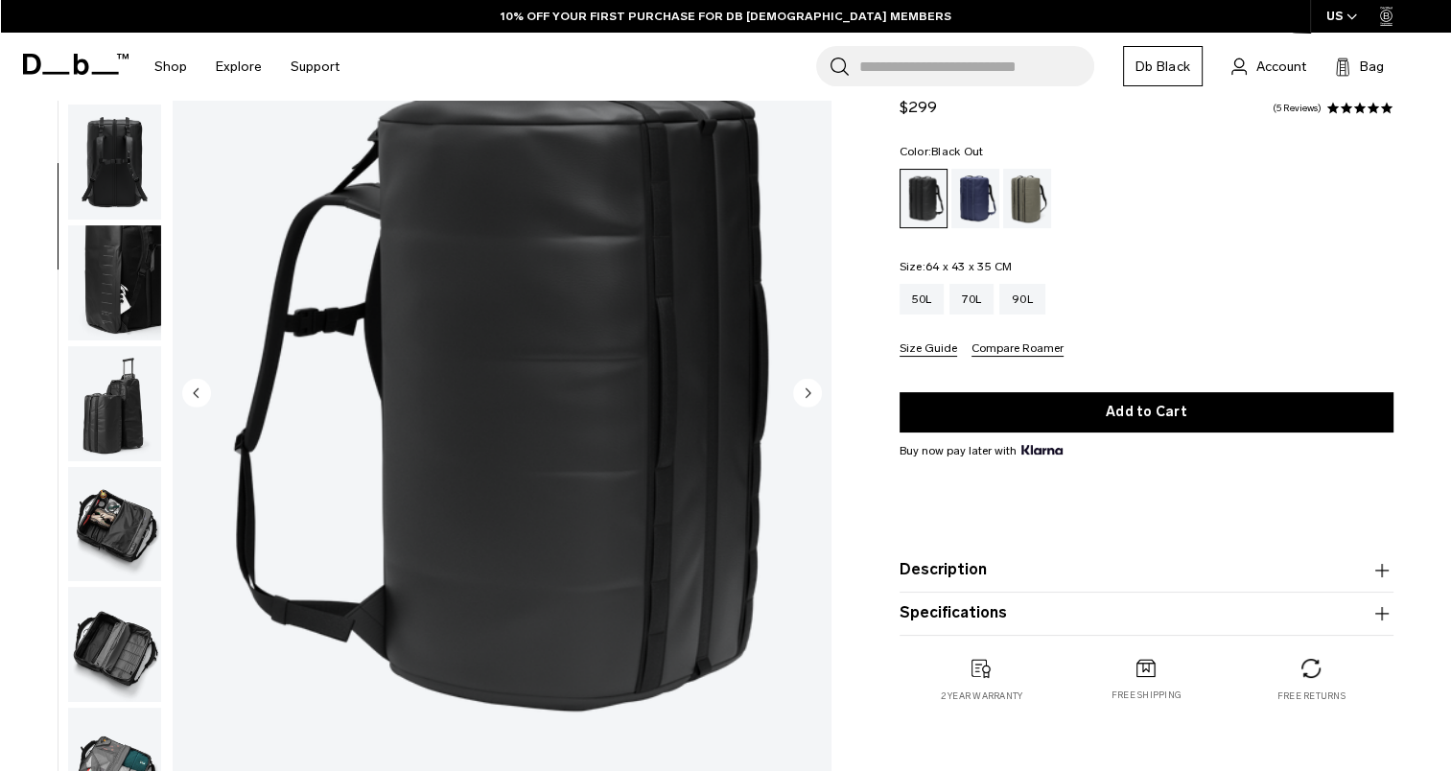
click at [127, 271] on img "button" at bounding box center [114, 282] width 93 height 115
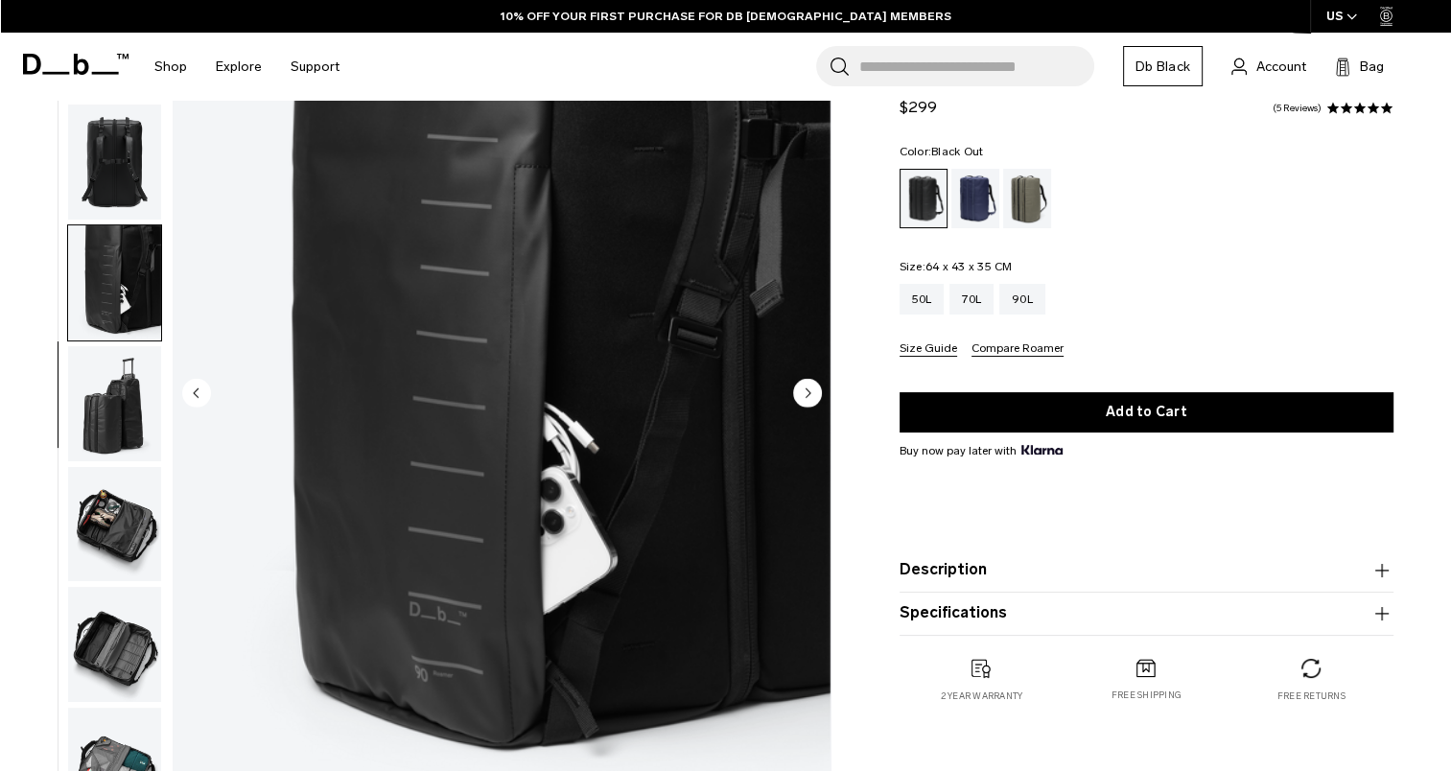
scroll to position [261, 0]
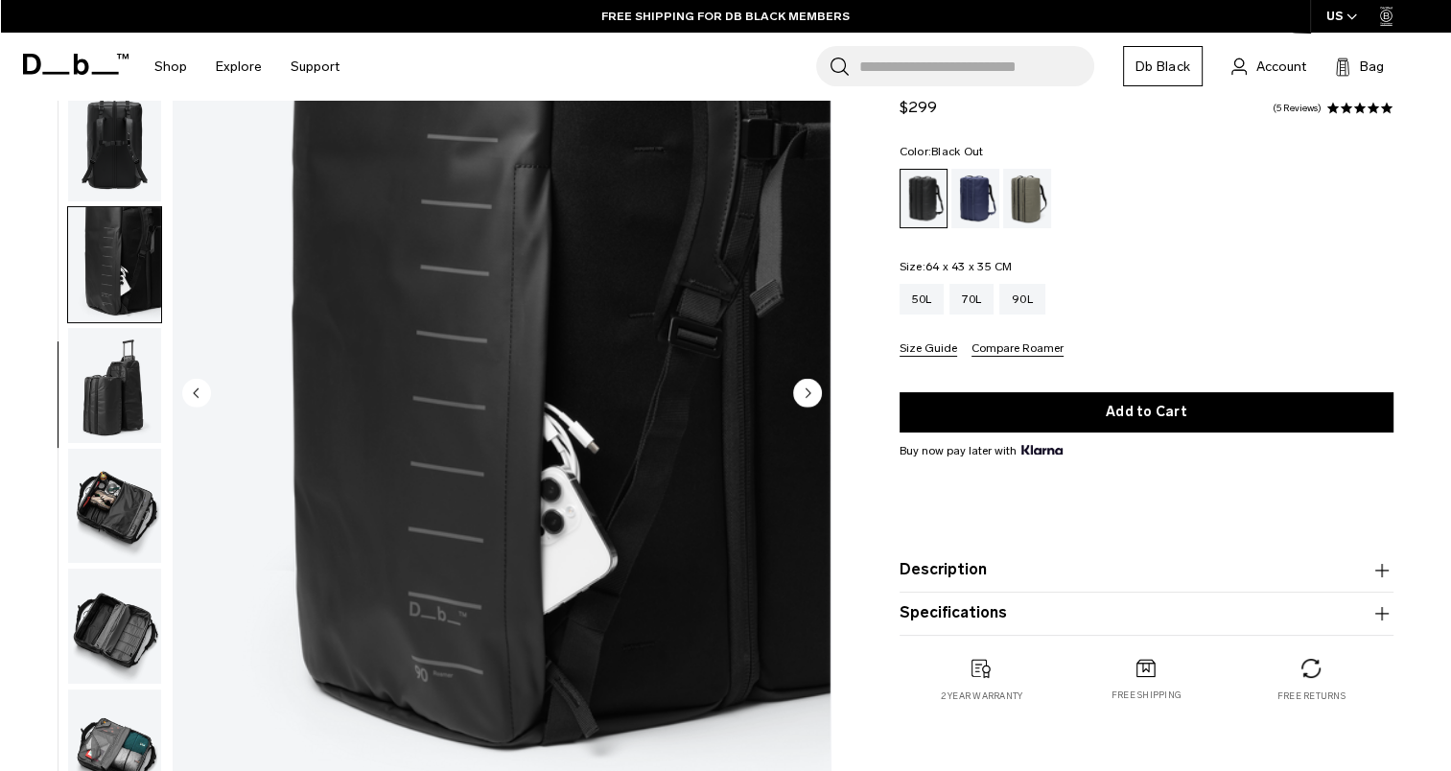
click at [98, 409] on img "button" at bounding box center [114, 385] width 93 height 115
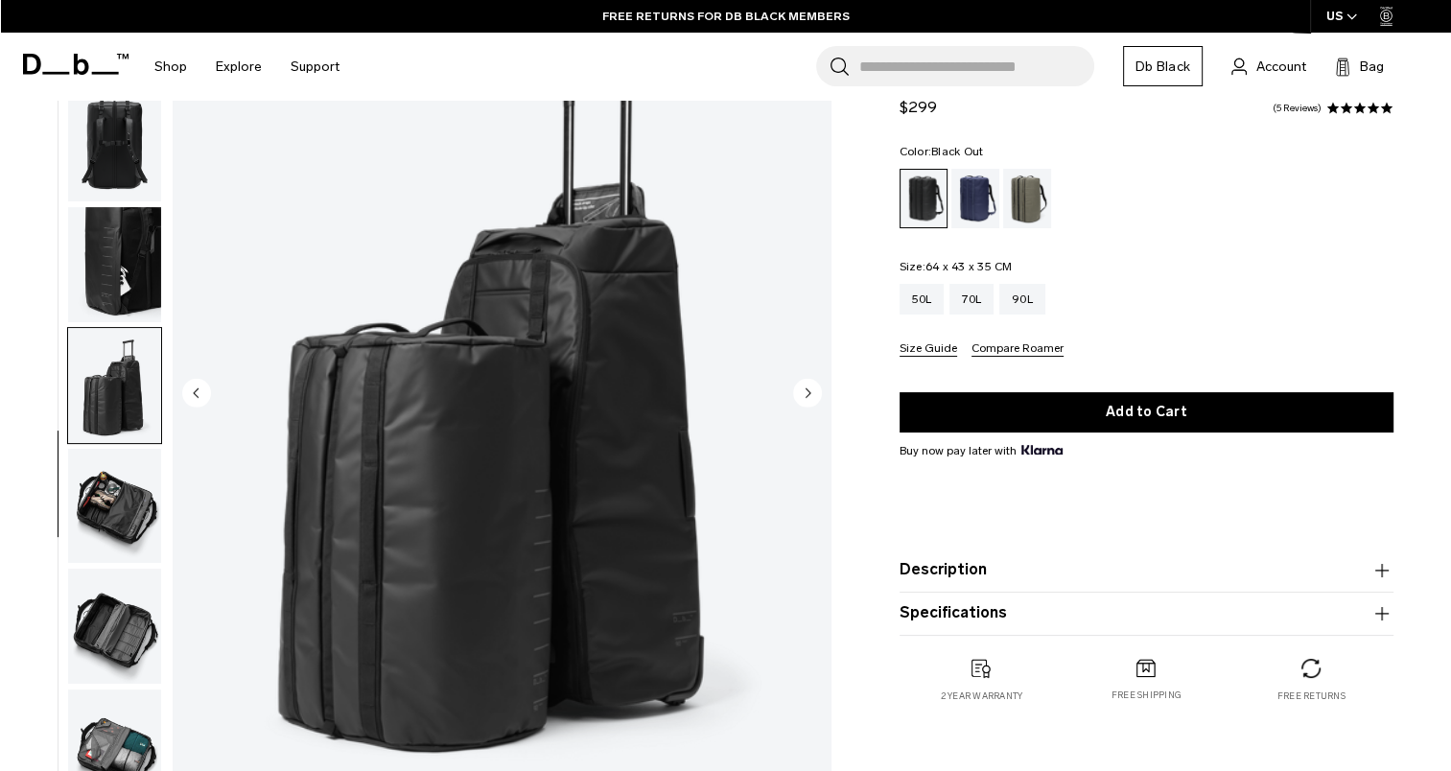
click at [117, 495] on img "button" at bounding box center [114, 506] width 93 height 115
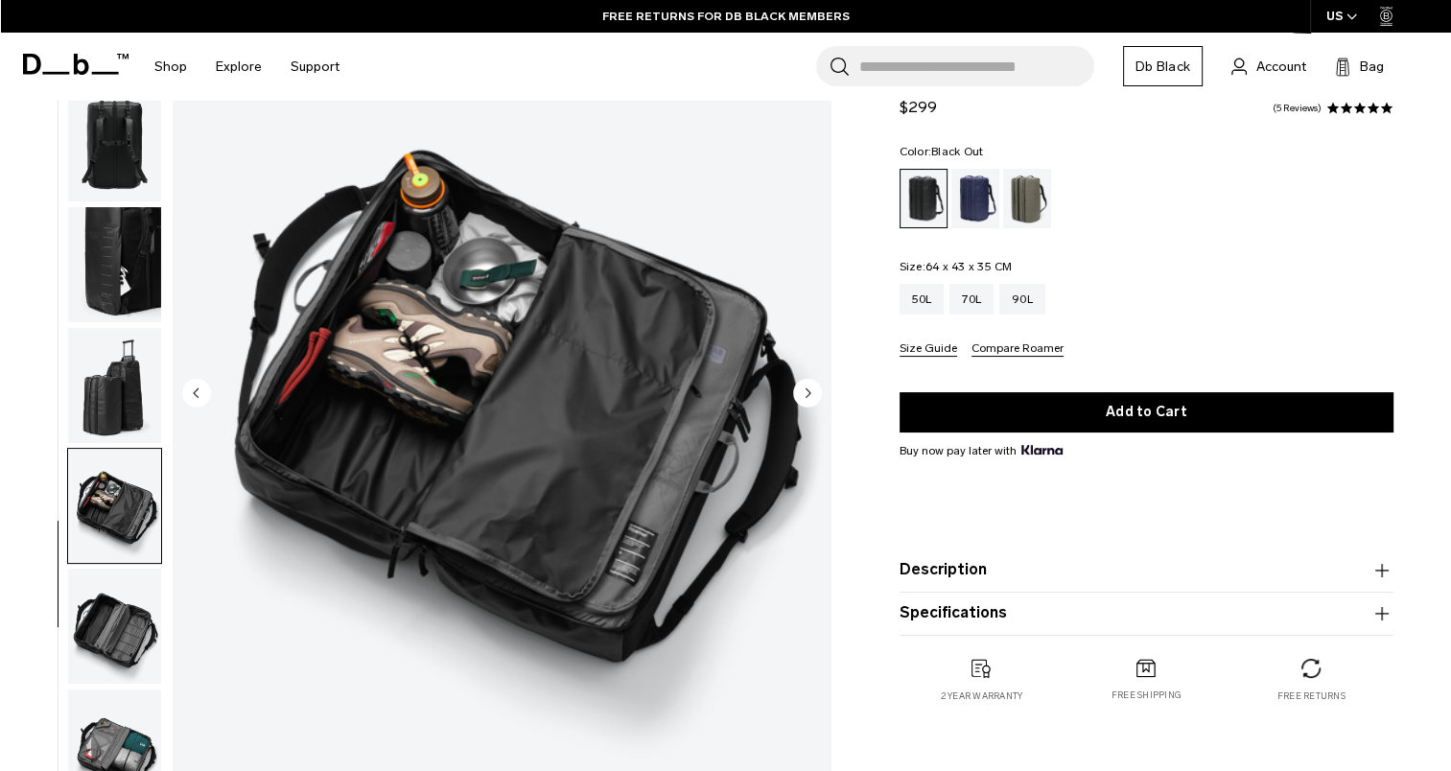
scroll to position [265, 0]
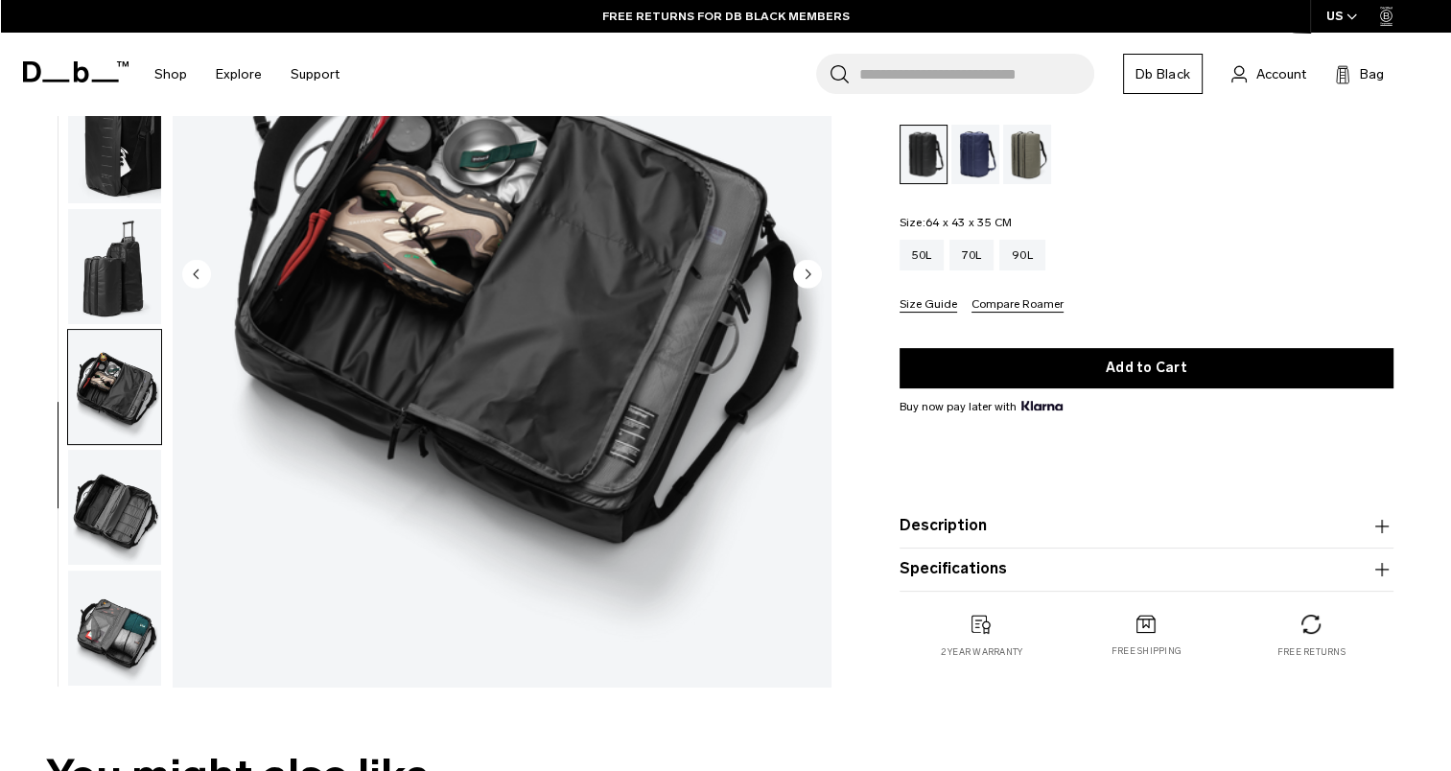
click at [117, 495] on img "button" at bounding box center [114, 507] width 93 height 115
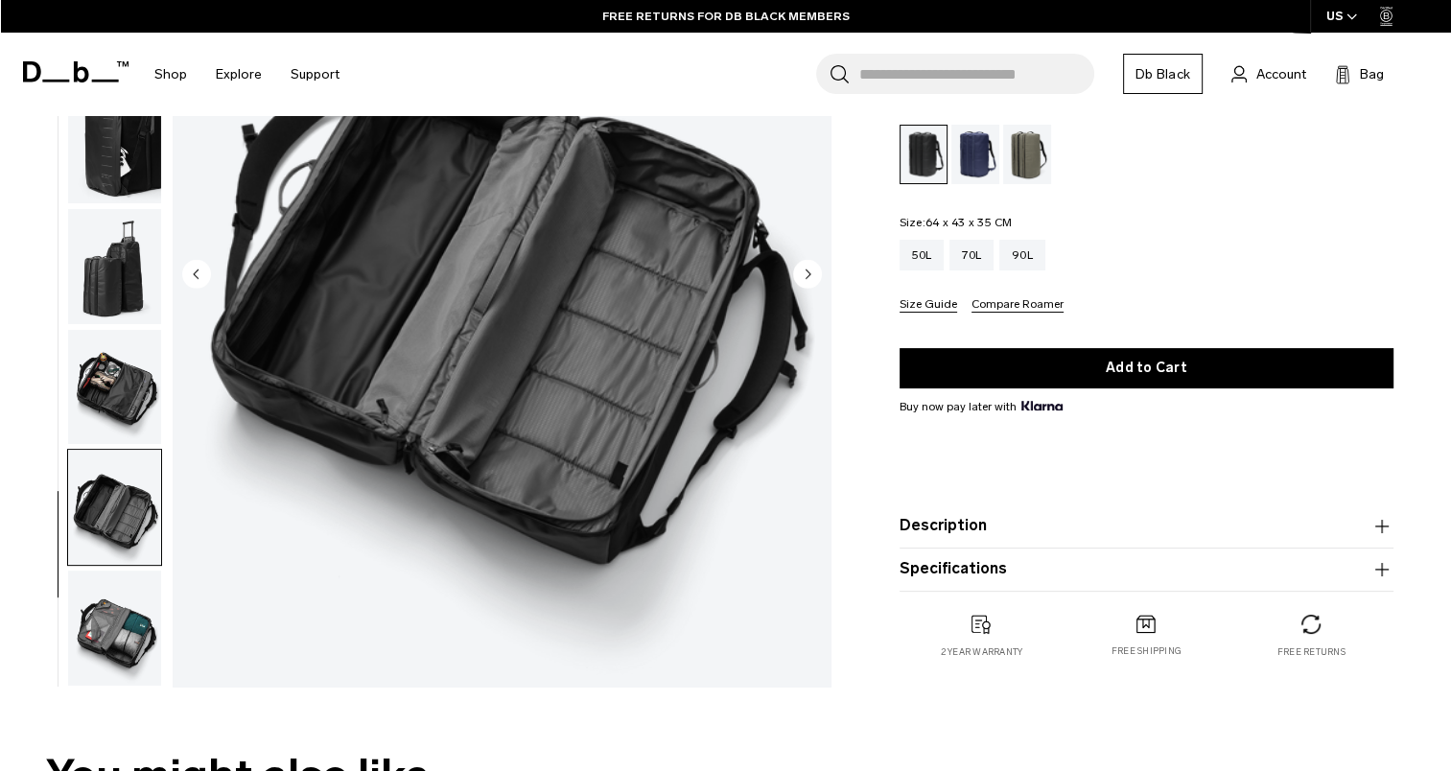
scroll to position [0, 0]
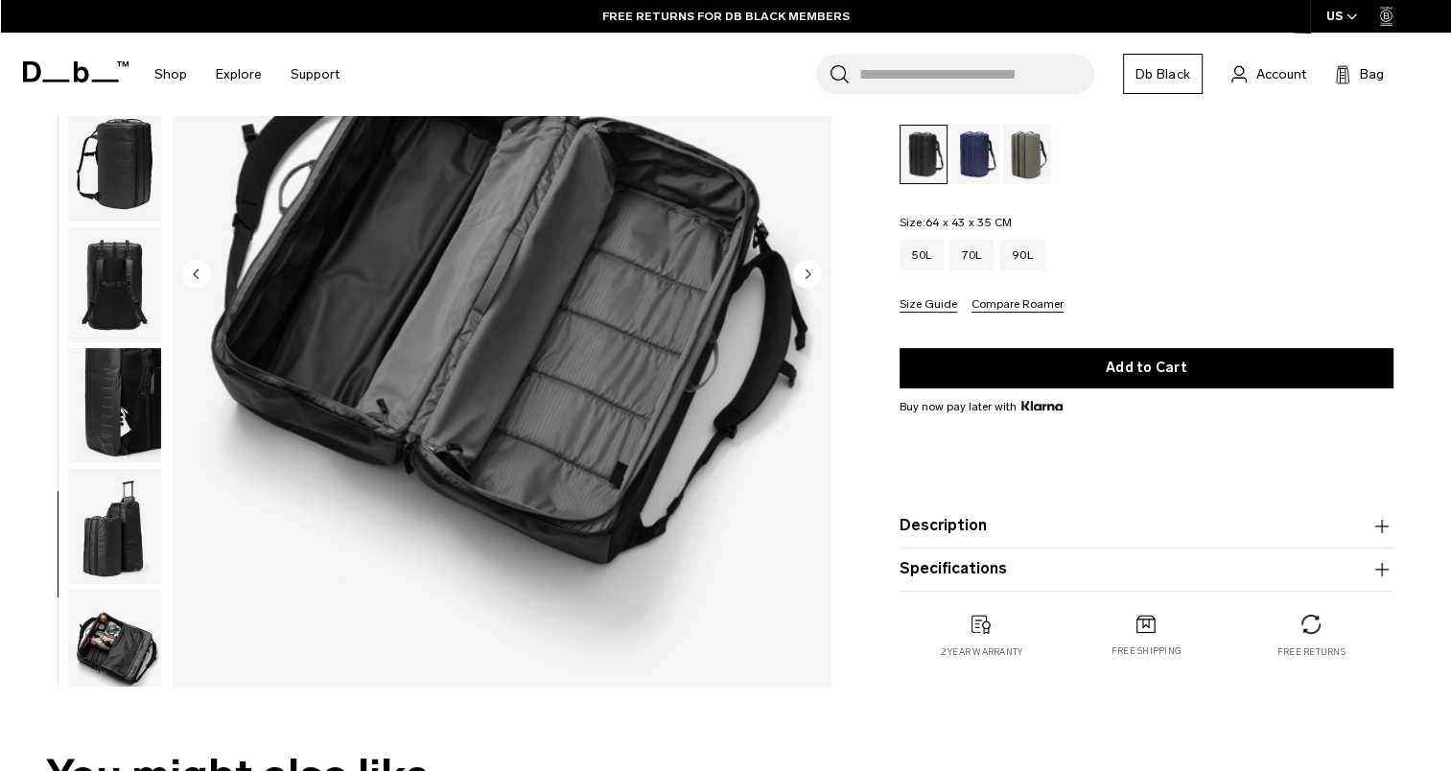
click at [114, 458] on img "button" at bounding box center [114, 405] width 93 height 115
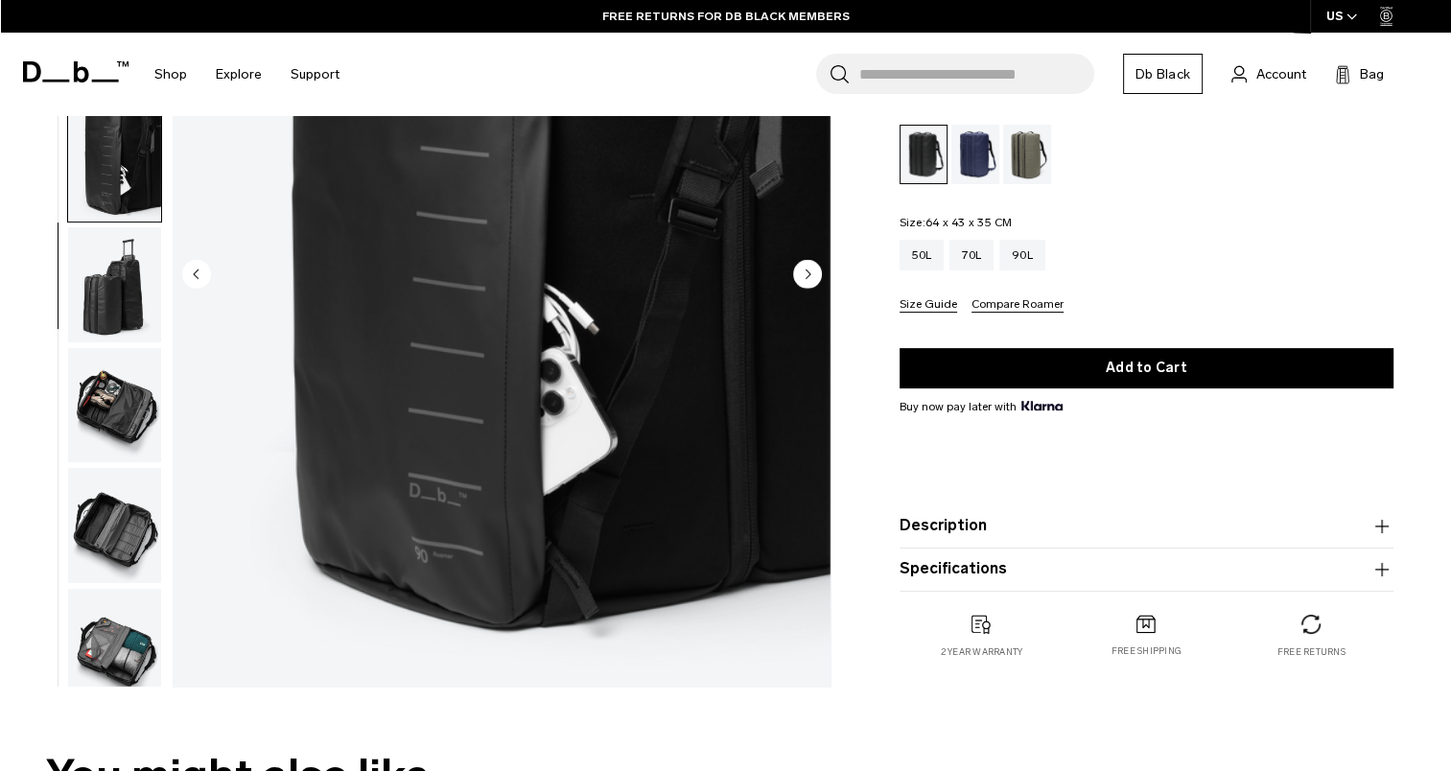
scroll to position [261, 0]
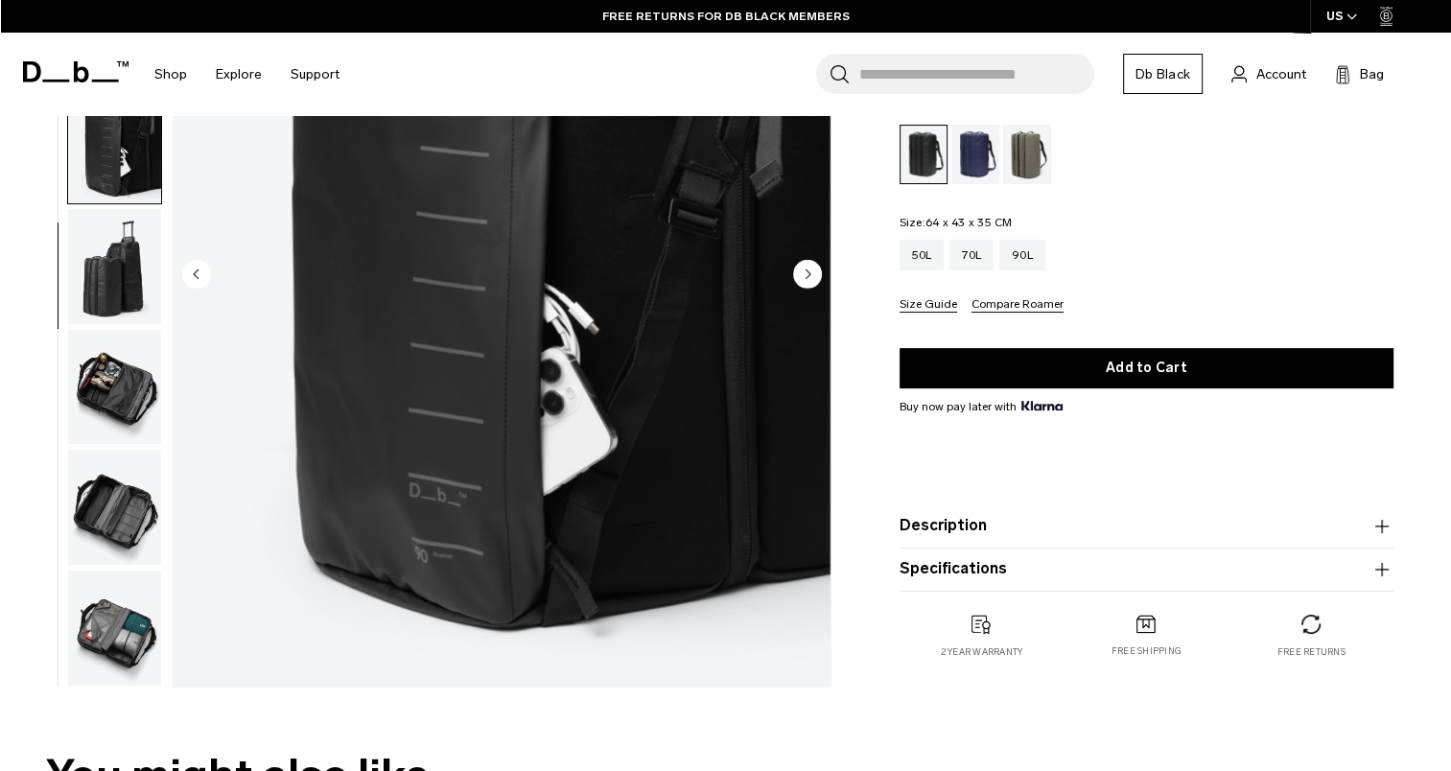
click at [102, 364] on img "button" at bounding box center [114, 387] width 93 height 115
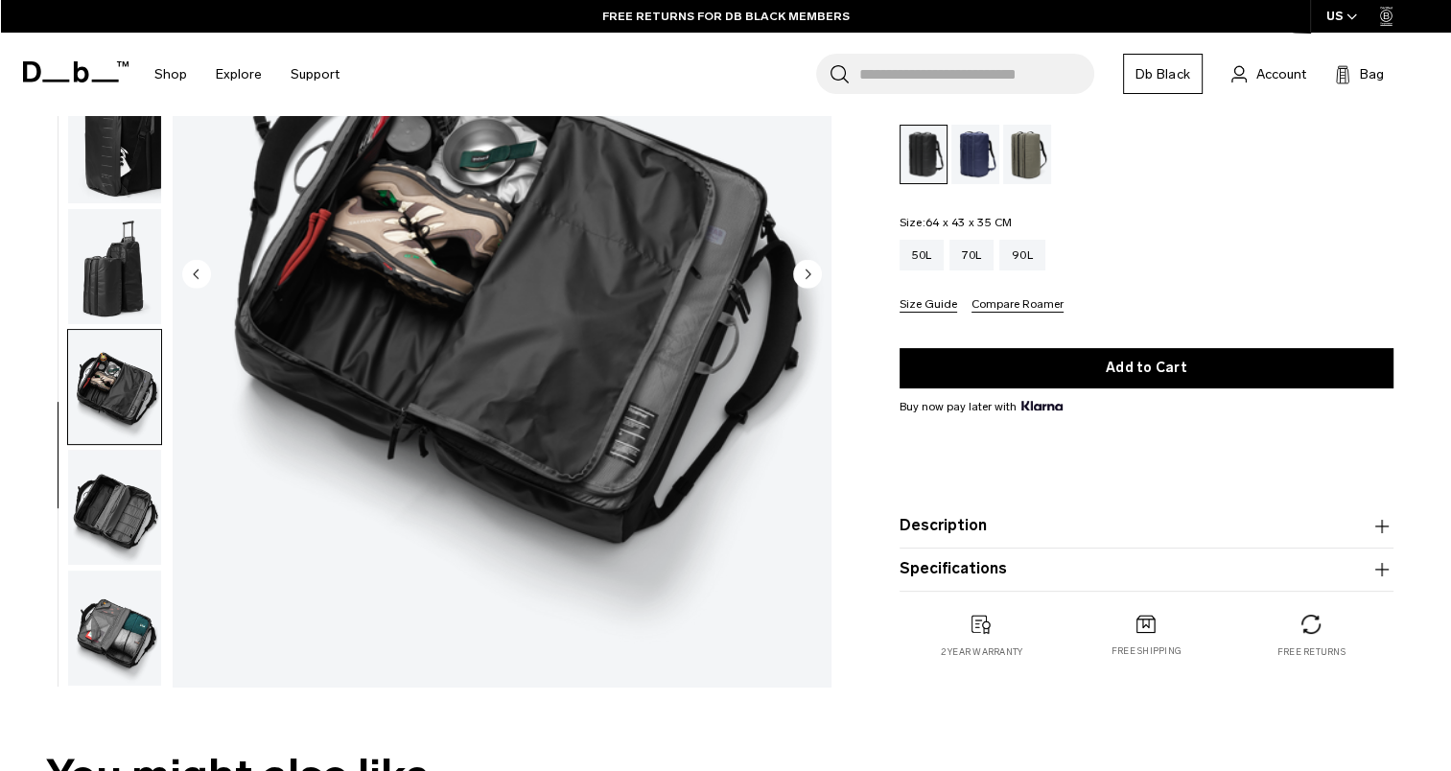
scroll to position [0, 0]
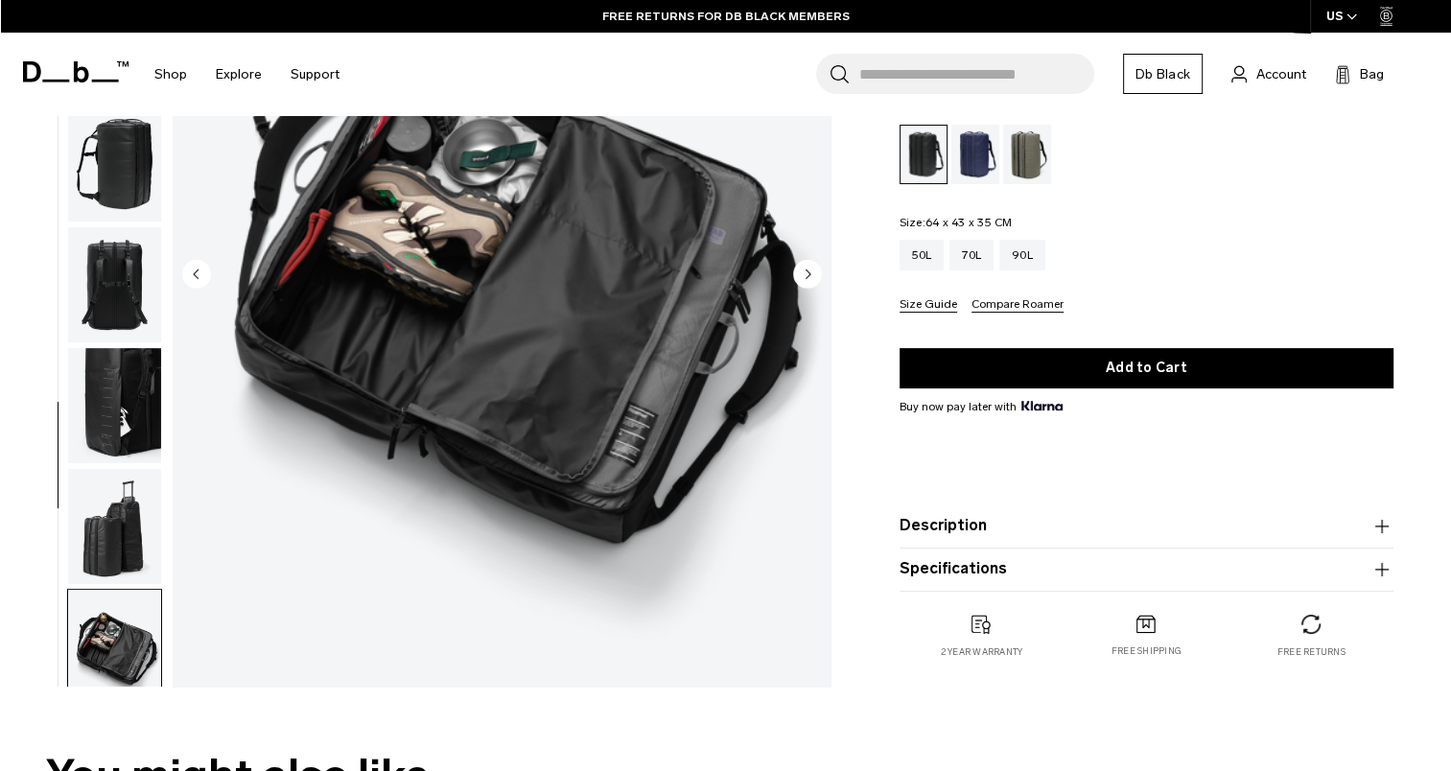
click at [105, 311] on img "button" at bounding box center [114, 284] width 93 height 115
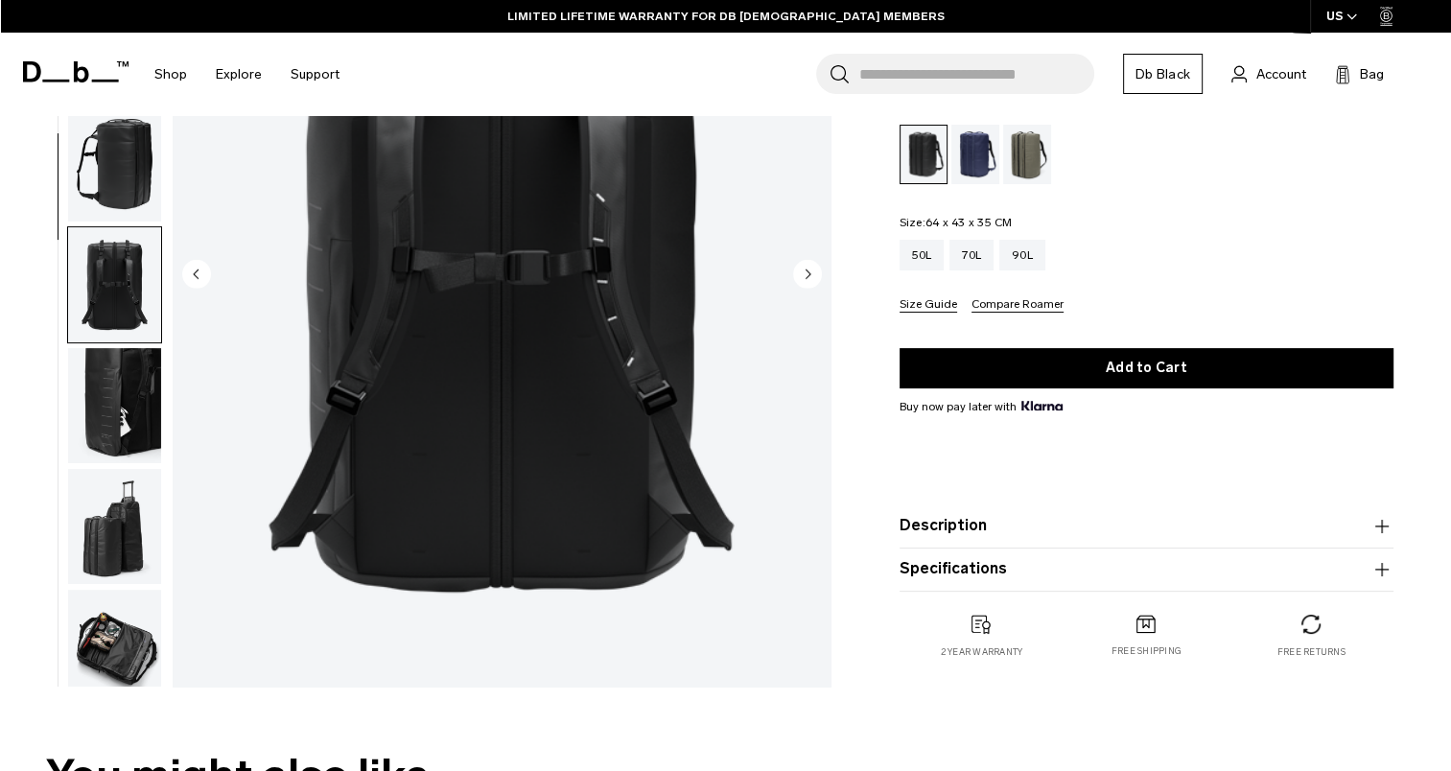
click at [104, 162] on img "button" at bounding box center [114, 164] width 93 height 115
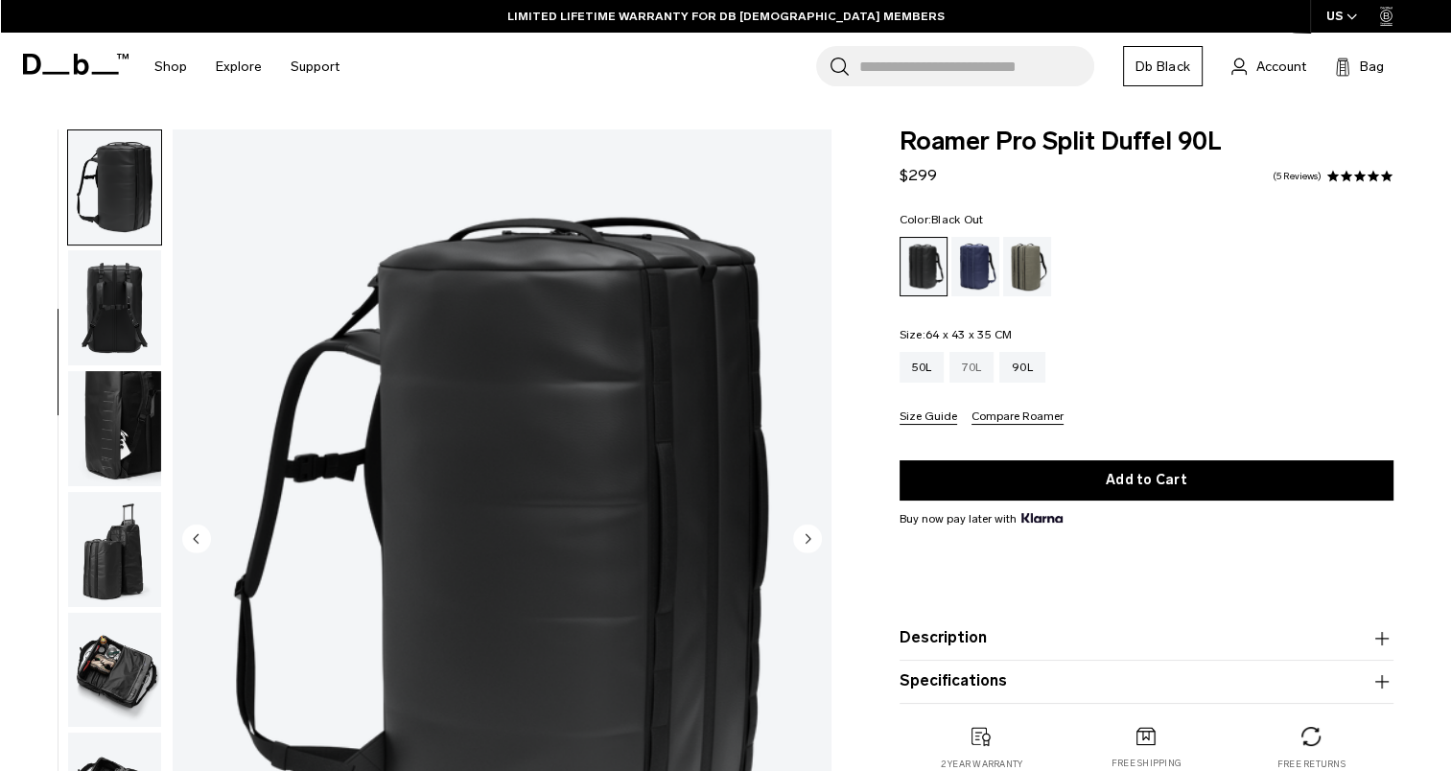
click at [955, 374] on div "70L" at bounding box center [971, 367] width 44 height 31
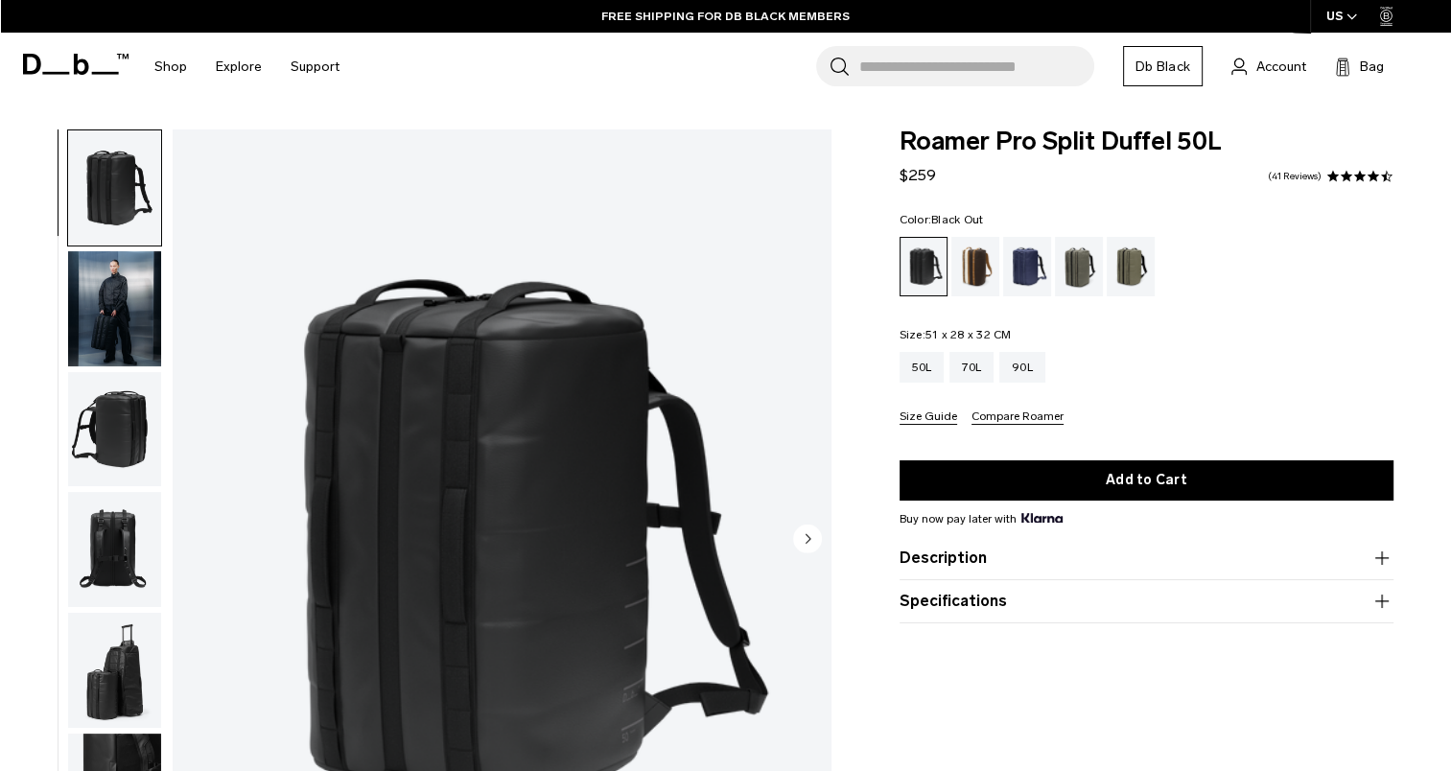
click at [1328, 280] on ul at bounding box center [1146, 266] width 494 height 59
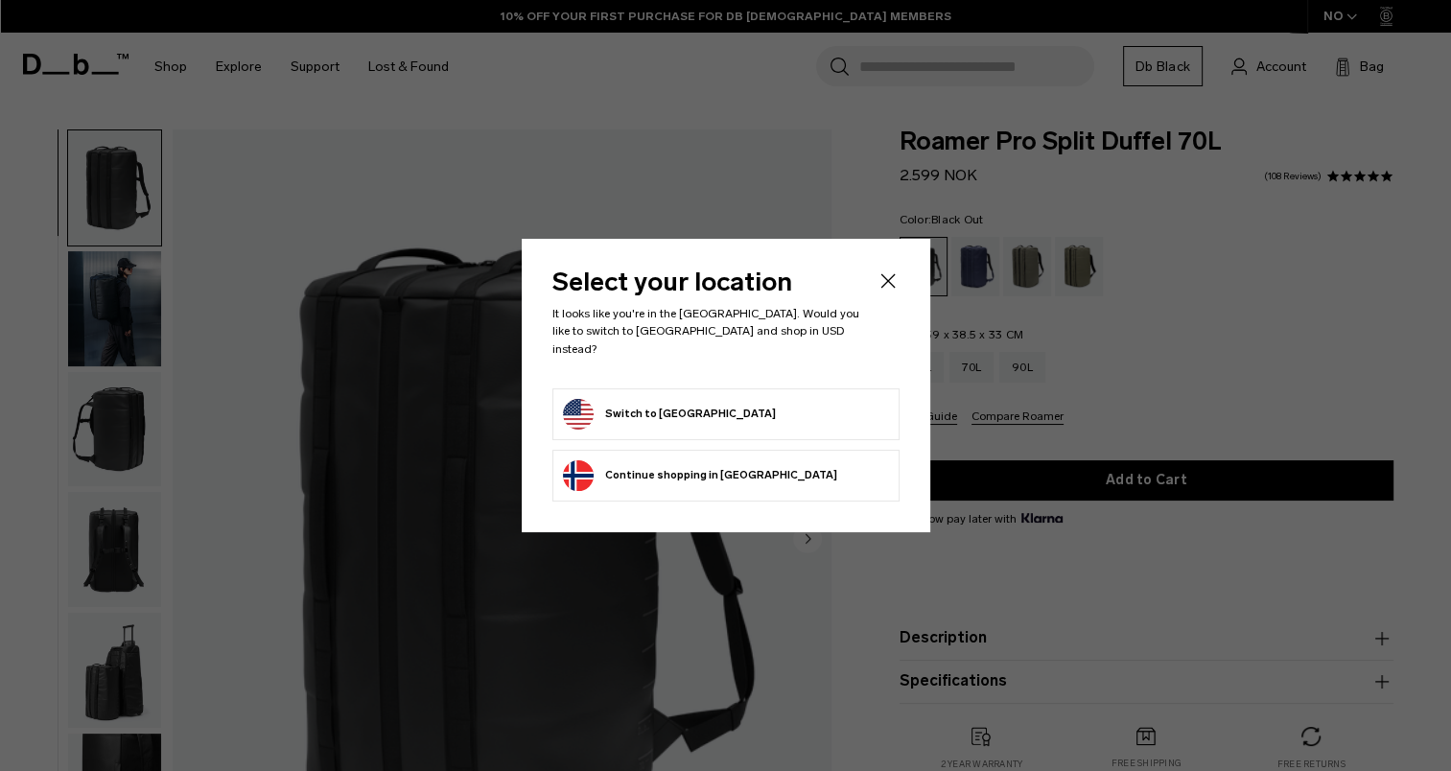
click at [638, 427] on li "Switch to United States" at bounding box center [725, 414] width 347 height 52
click at [644, 412] on button "Switch to United States" at bounding box center [669, 414] width 213 height 31
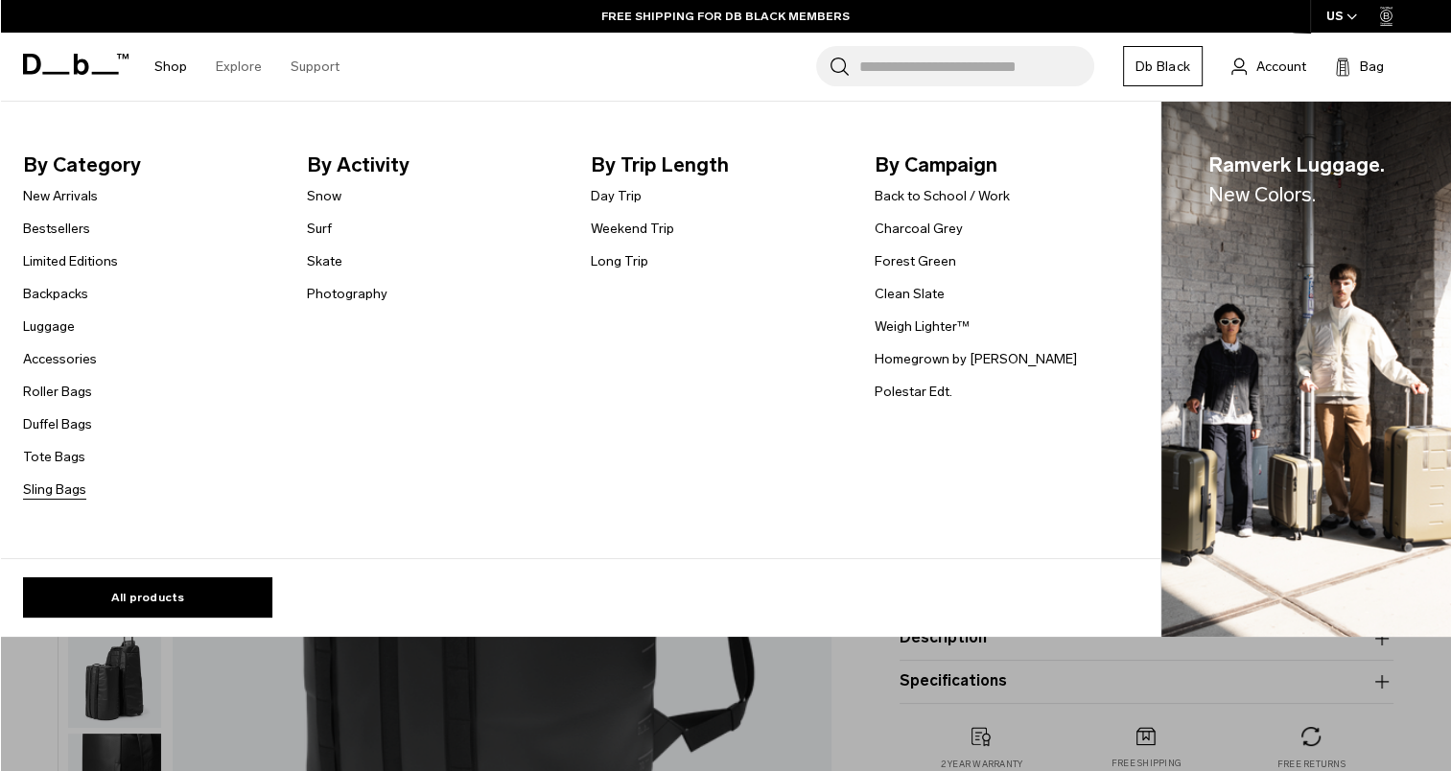
click at [69, 491] on link "Sling Bags" at bounding box center [54, 489] width 63 height 20
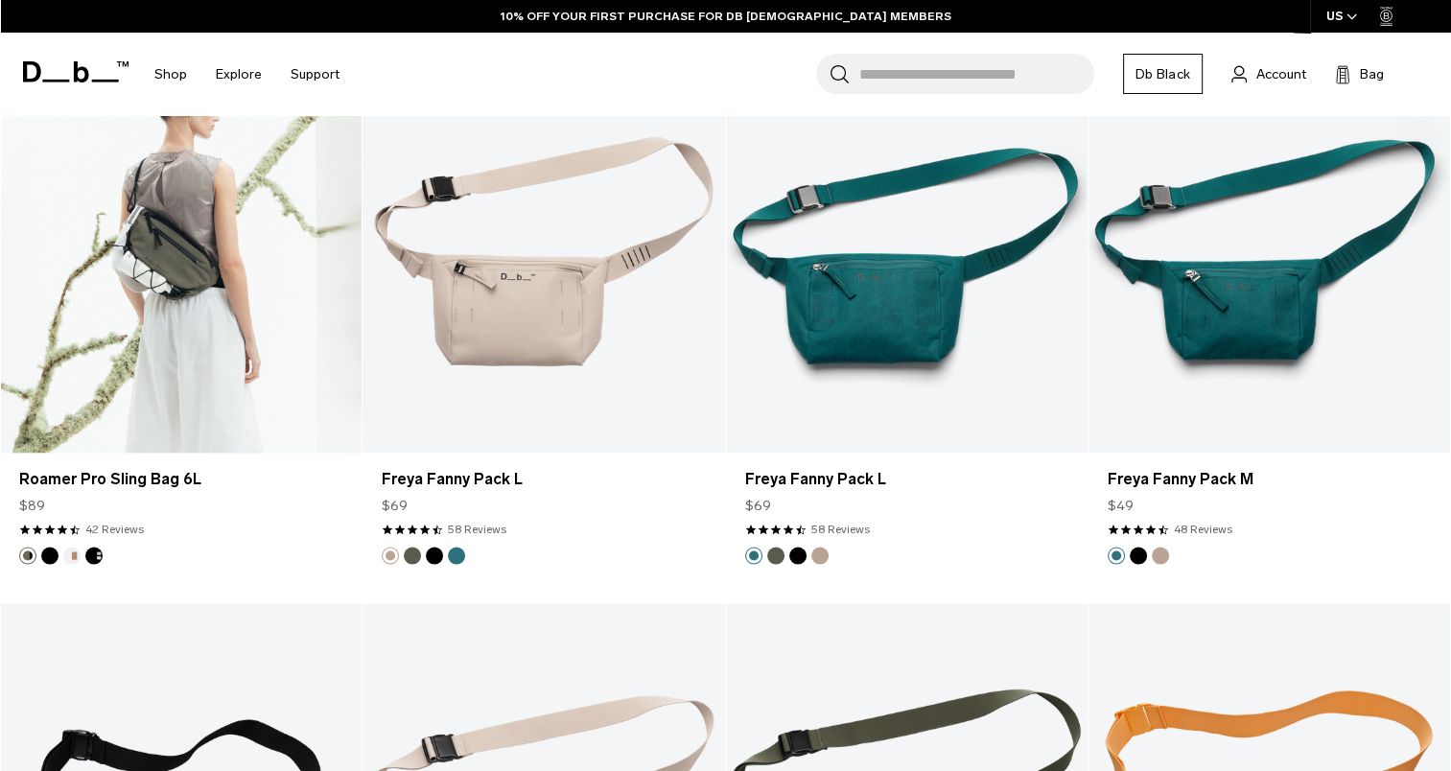
scroll to position [3201, 0]
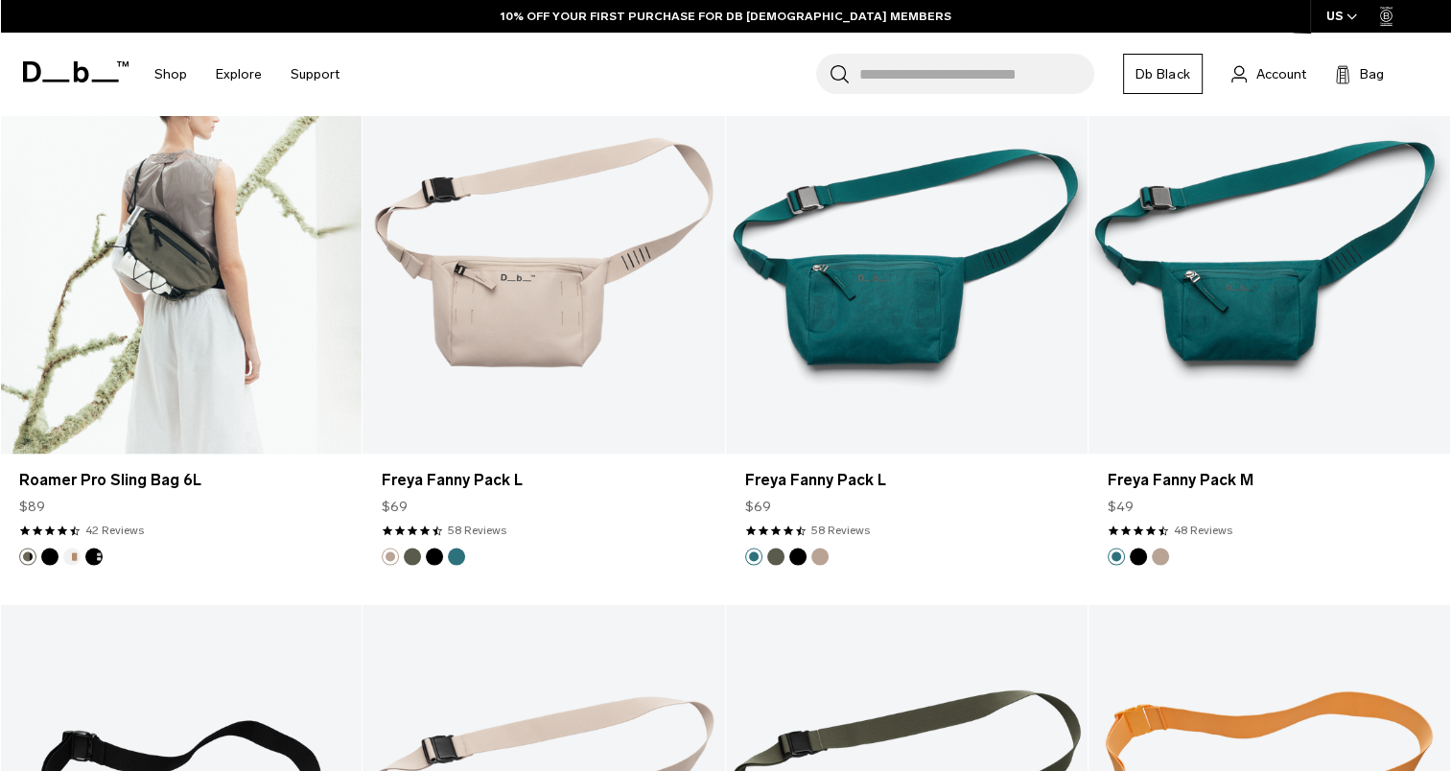
click at [161, 264] on link "Roamer Pro Sling Bag 6L" at bounding box center [180, 252] width 361 height 402
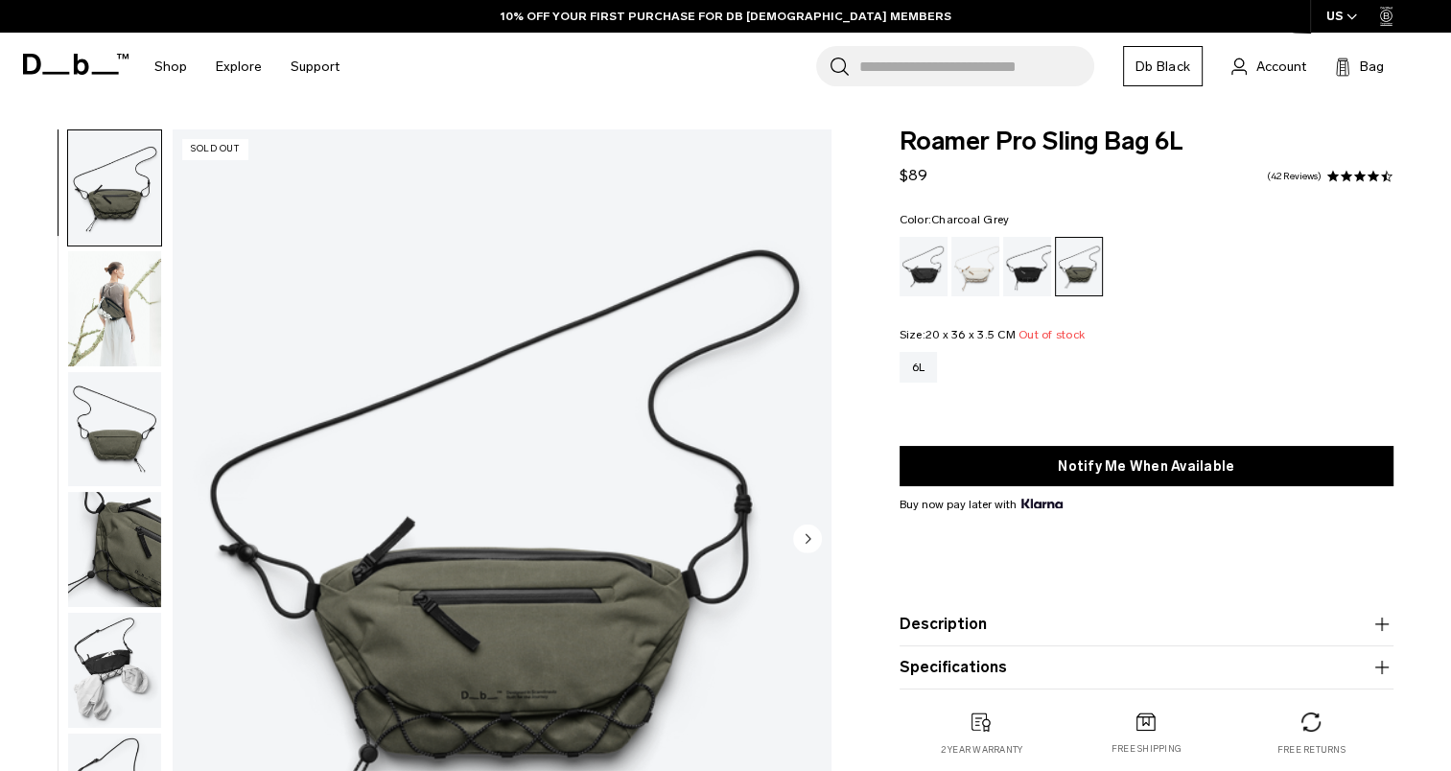
click at [1019, 244] on div "Charcoal Grey" at bounding box center [1027, 266] width 49 height 59
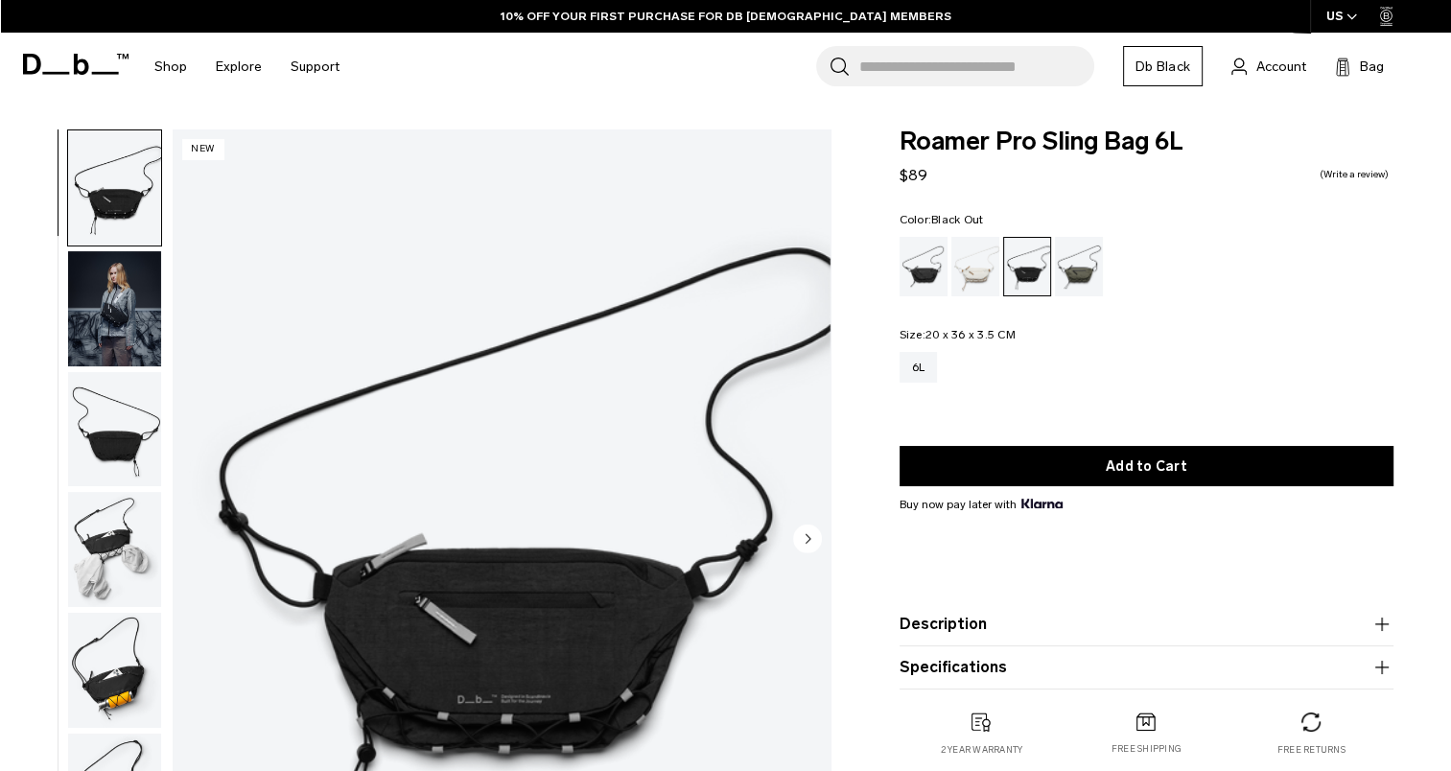
click at [929, 268] on div "Black Out" at bounding box center [923, 266] width 49 height 59
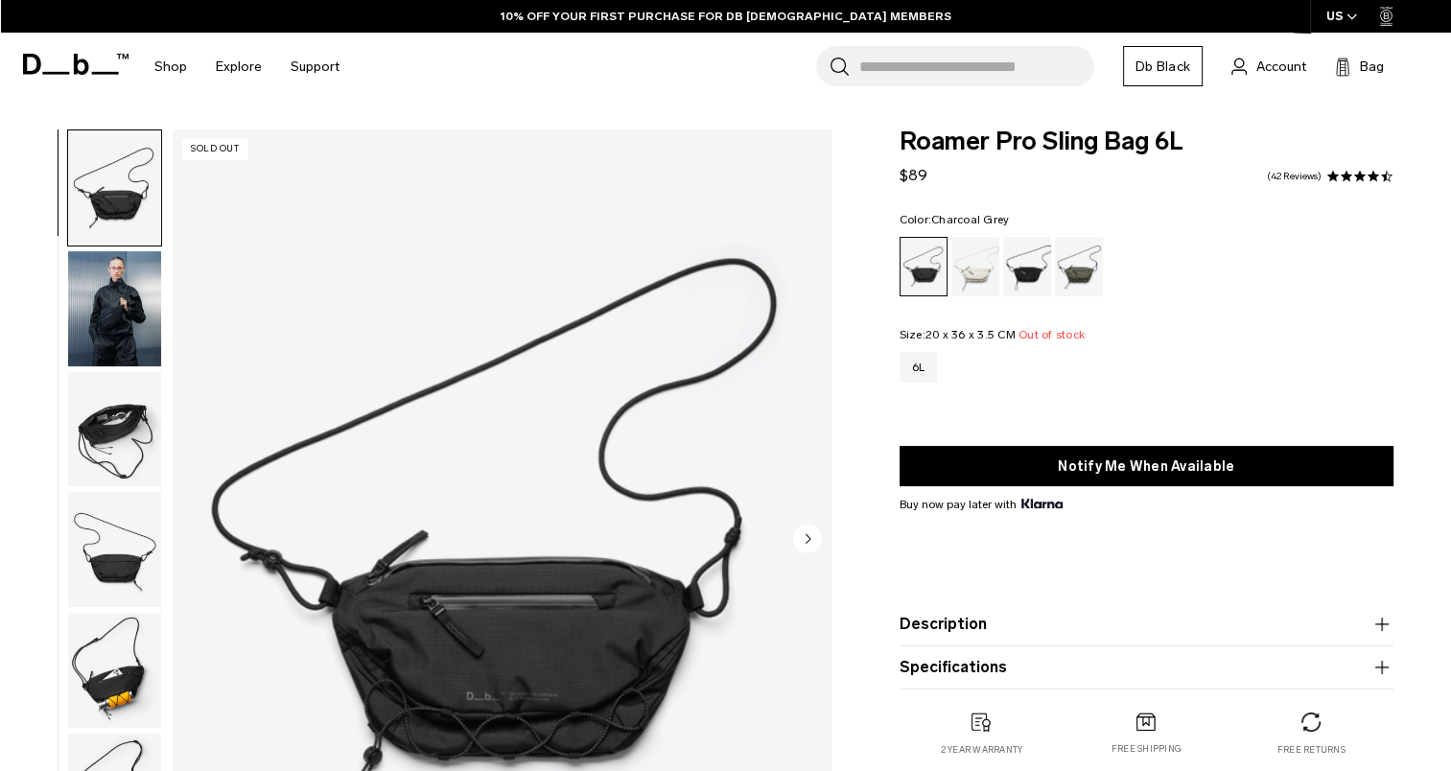
click at [1038, 269] on div "Charcoal Grey" at bounding box center [1027, 266] width 49 height 59
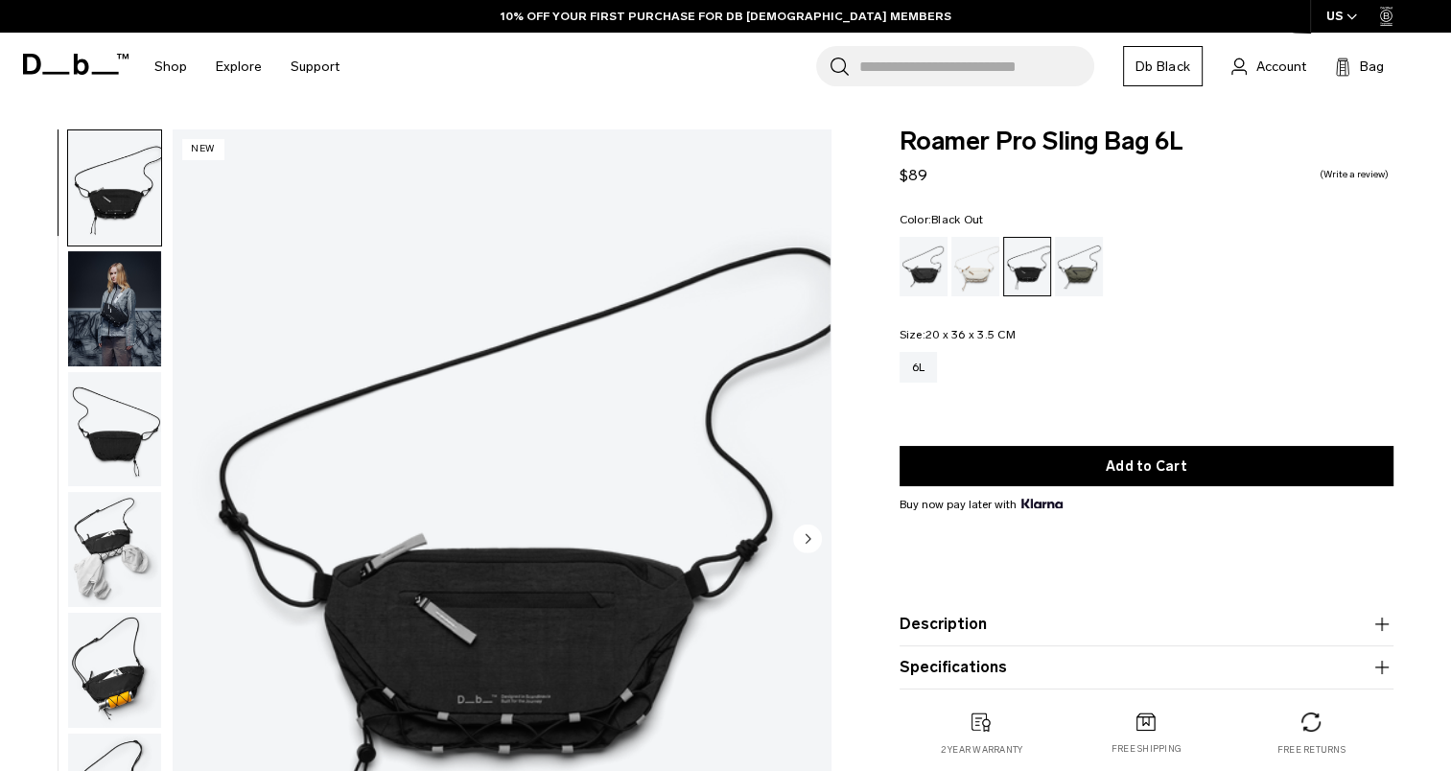
click at [925, 265] on div "Black Out" at bounding box center [923, 266] width 49 height 59
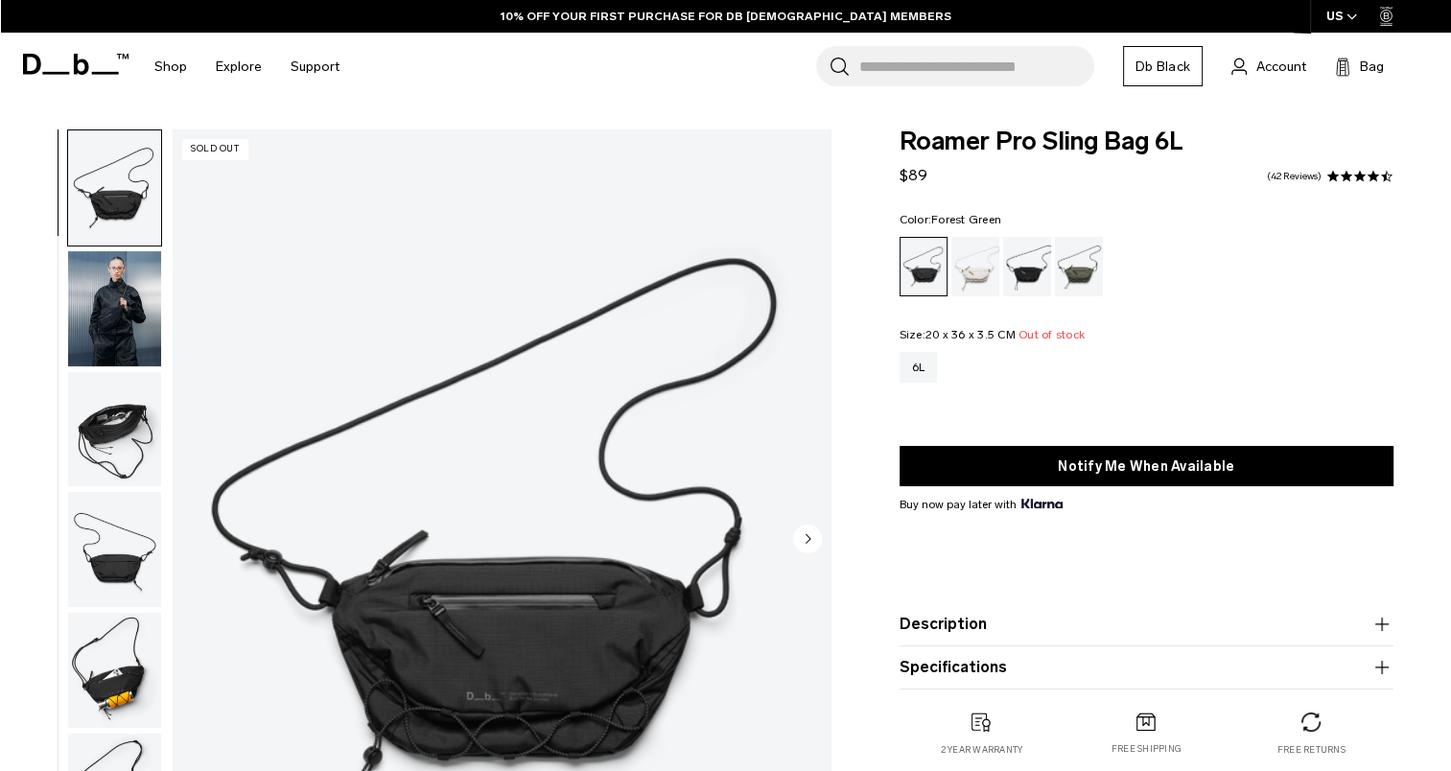
scroll to position [125, 0]
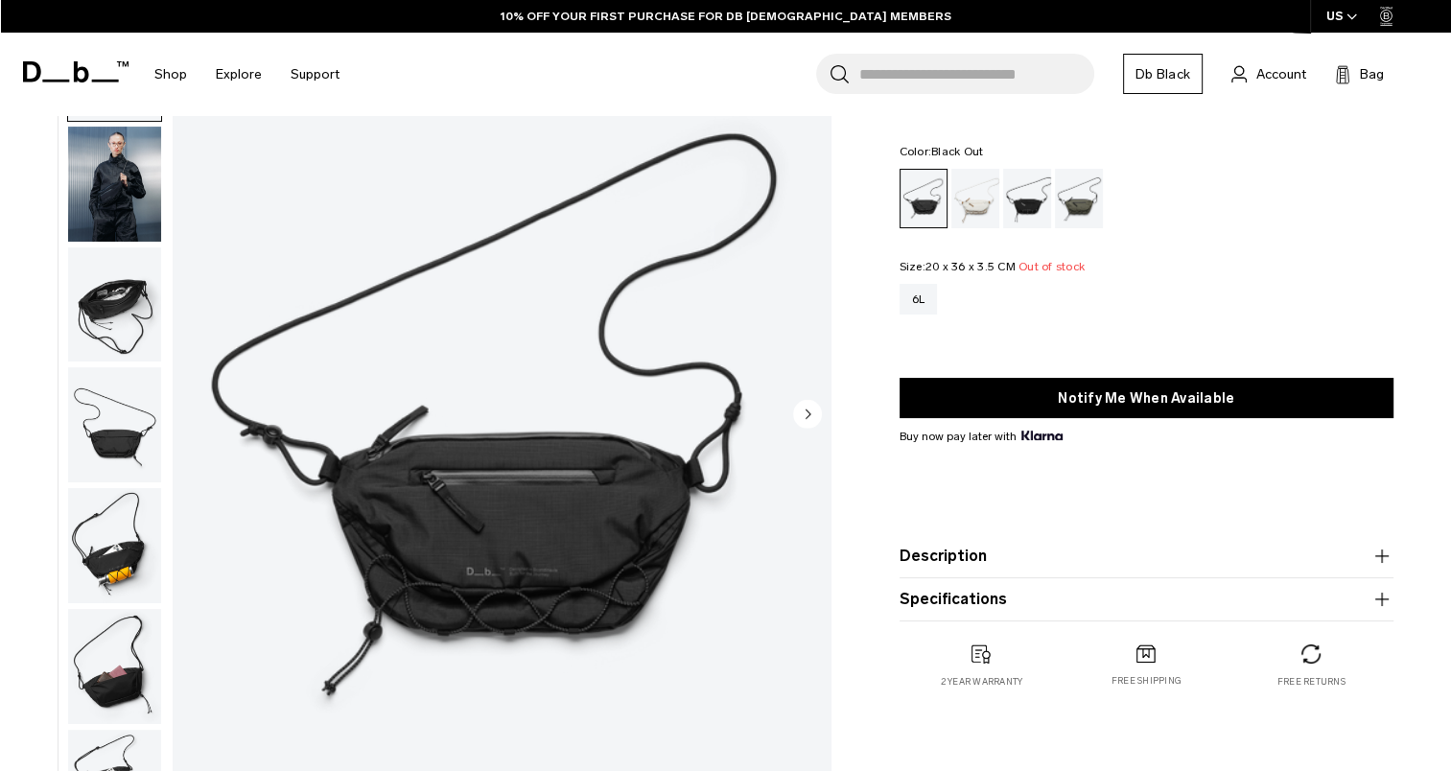
click at [127, 577] on img "button" at bounding box center [114, 545] width 93 height 115
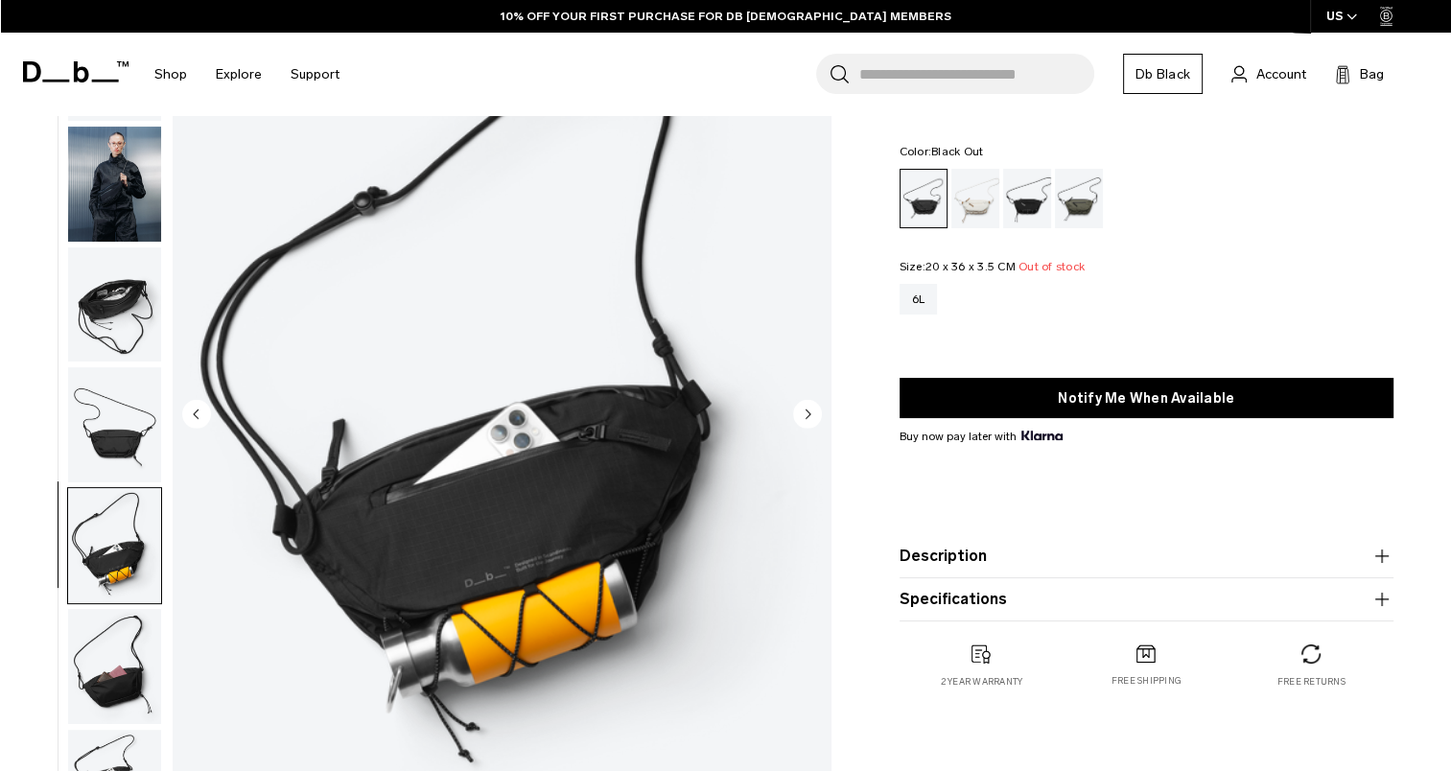
scroll to position [19, 0]
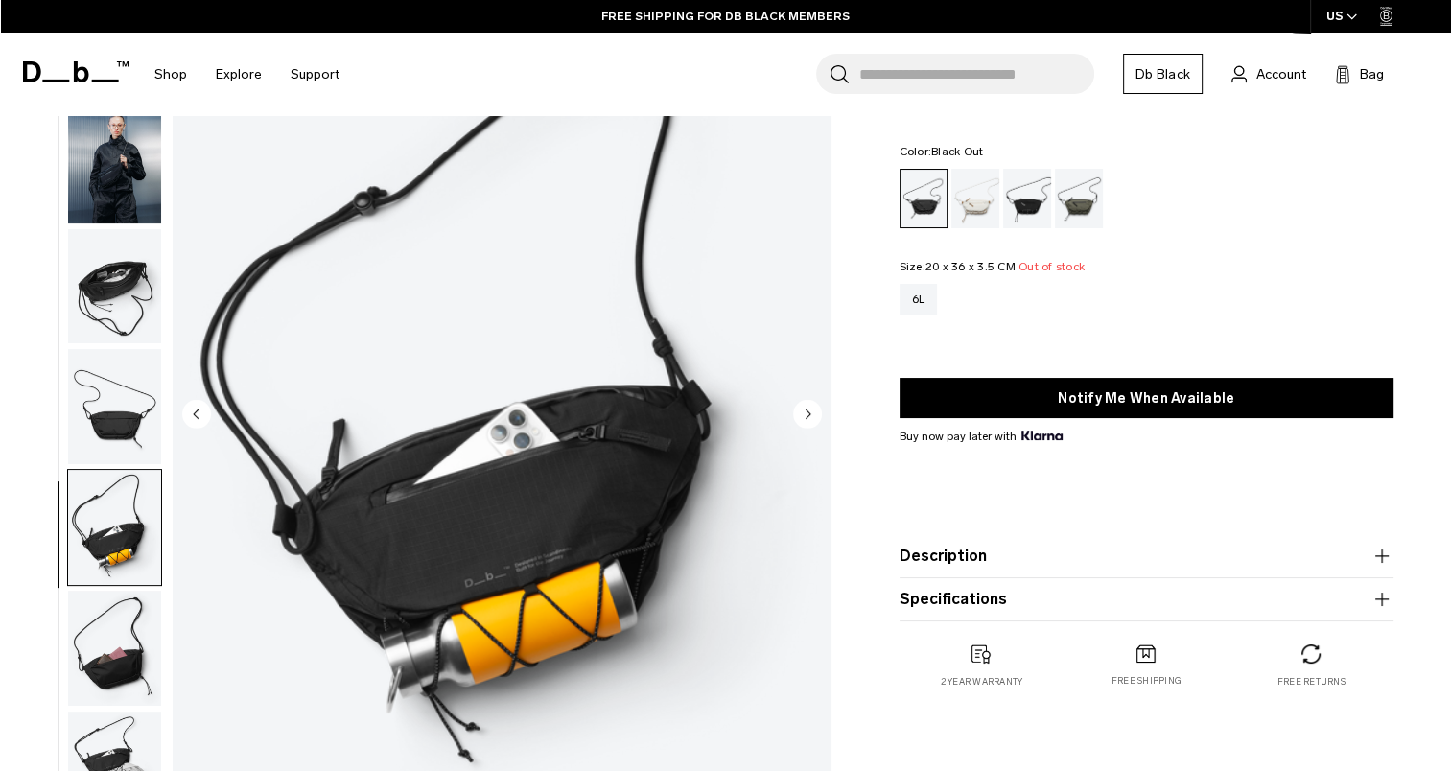
click at [142, 656] on img "button" at bounding box center [114, 648] width 93 height 115
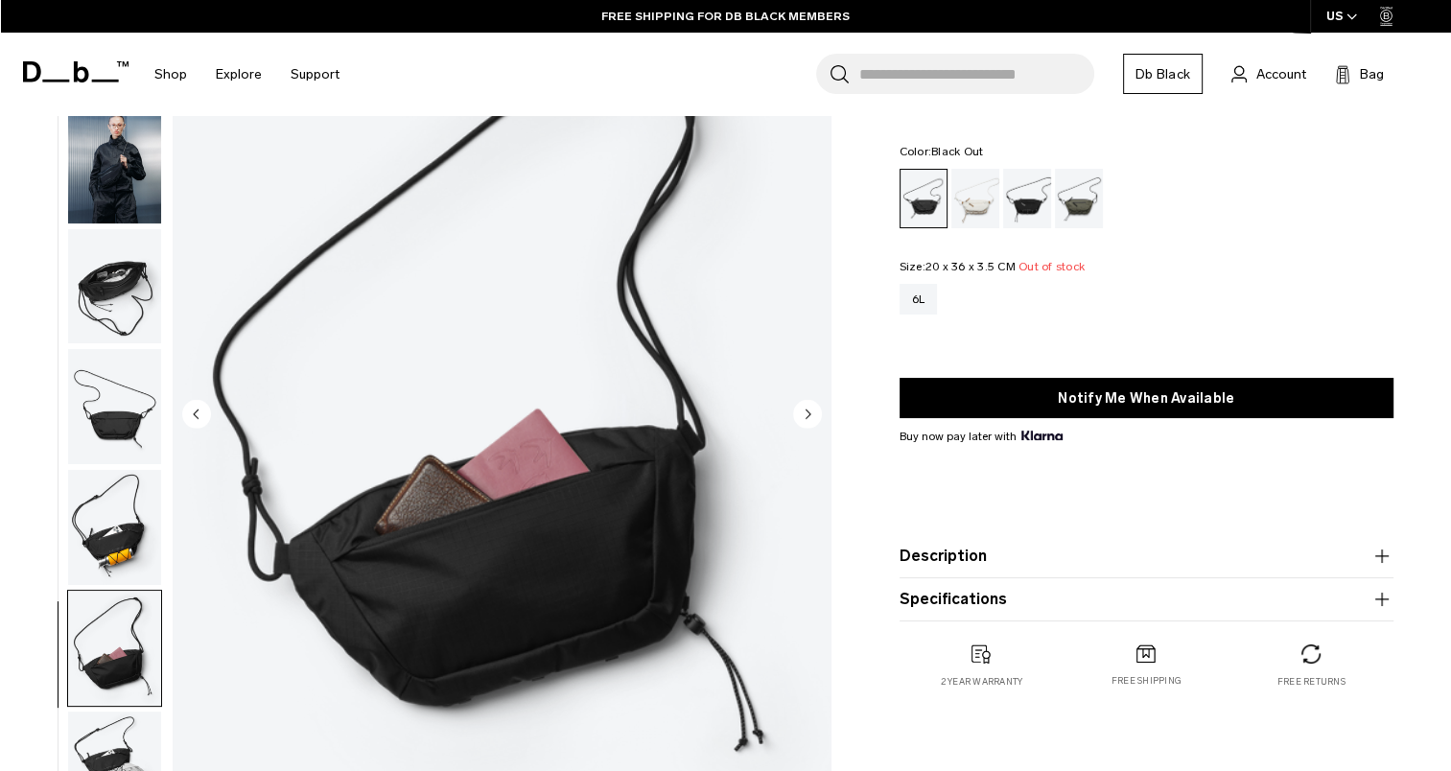
click at [87, 358] on img "button" at bounding box center [114, 406] width 93 height 115
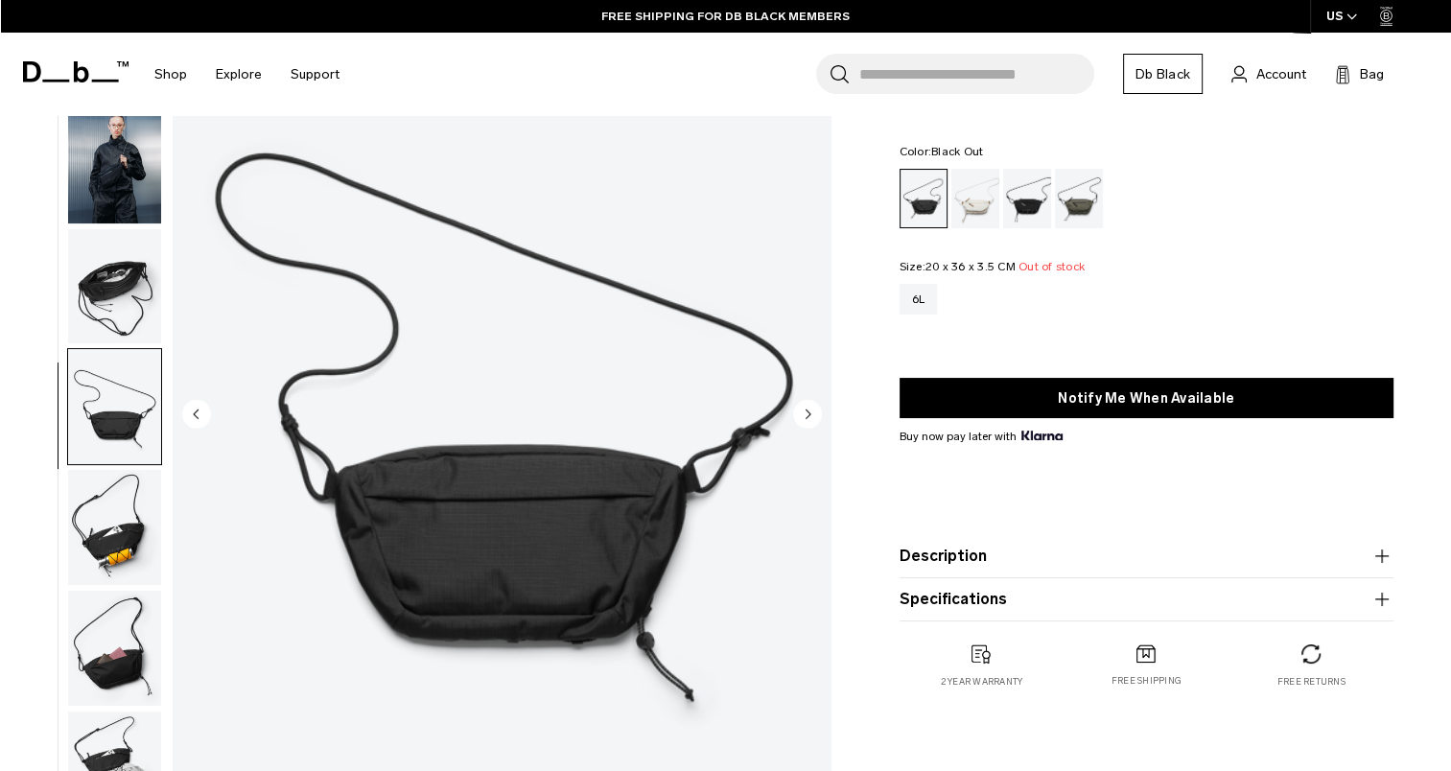
click at [105, 249] on img "button" at bounding box center [114, 286] width 93 height 115
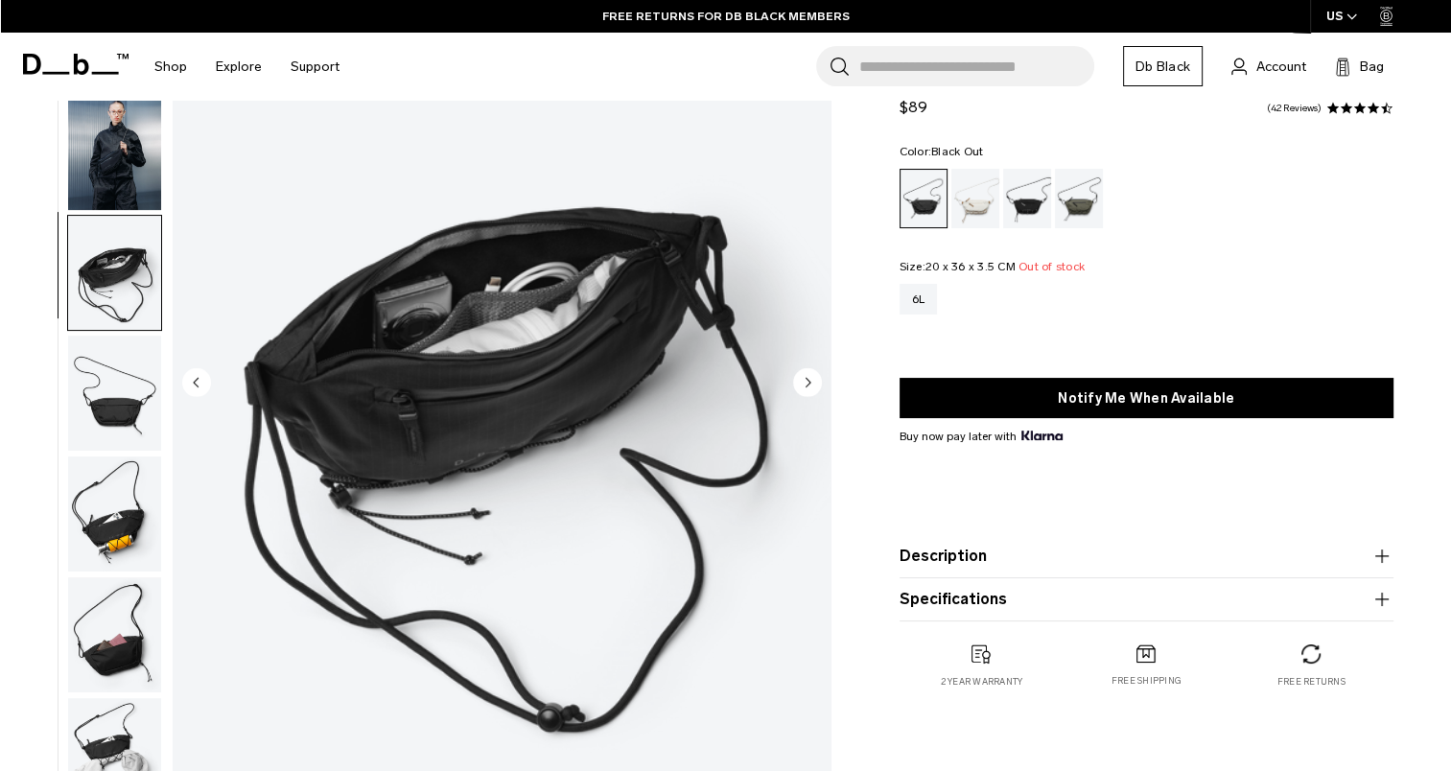
scroll to position [0, 0]
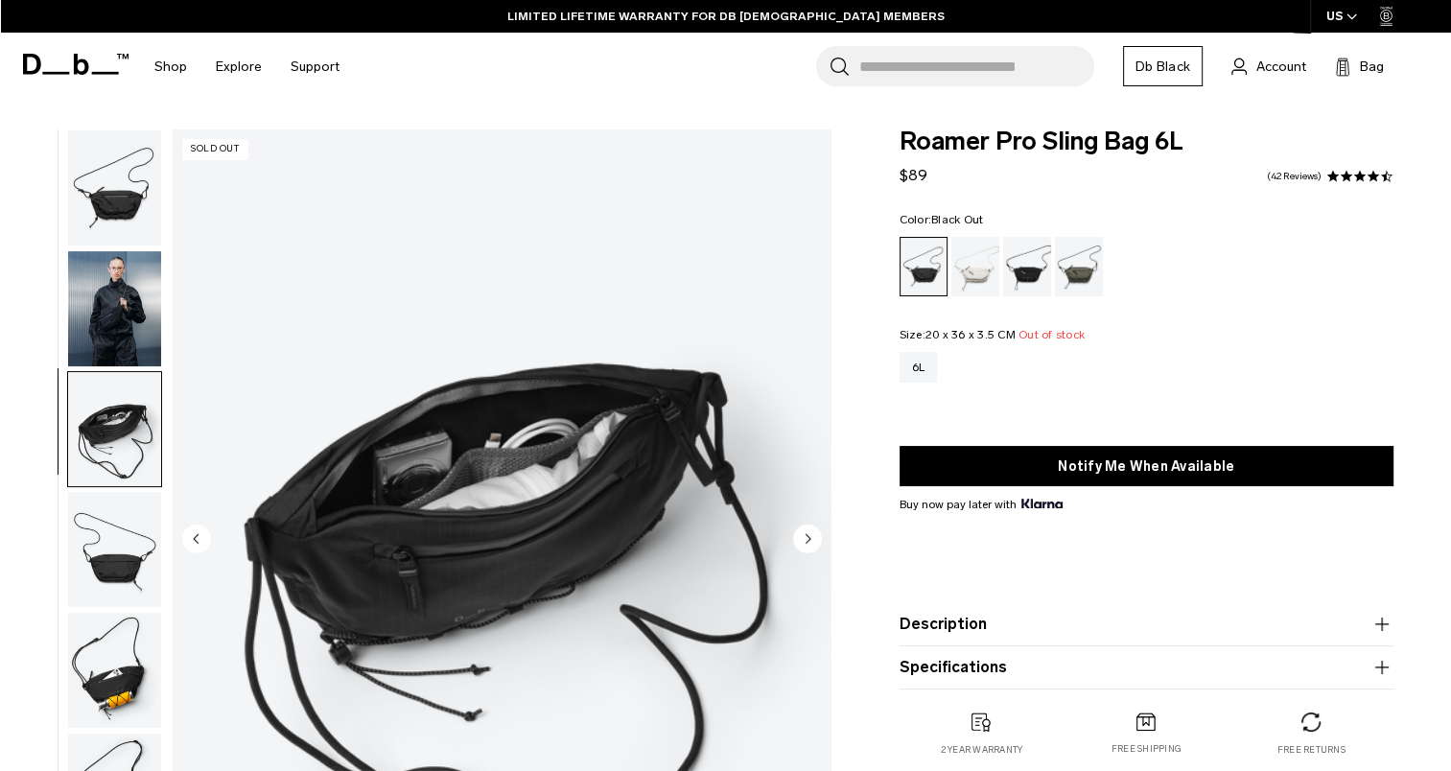
click at [84, 363] on img "button" at bounding box center [114, 308] width 93 height 115
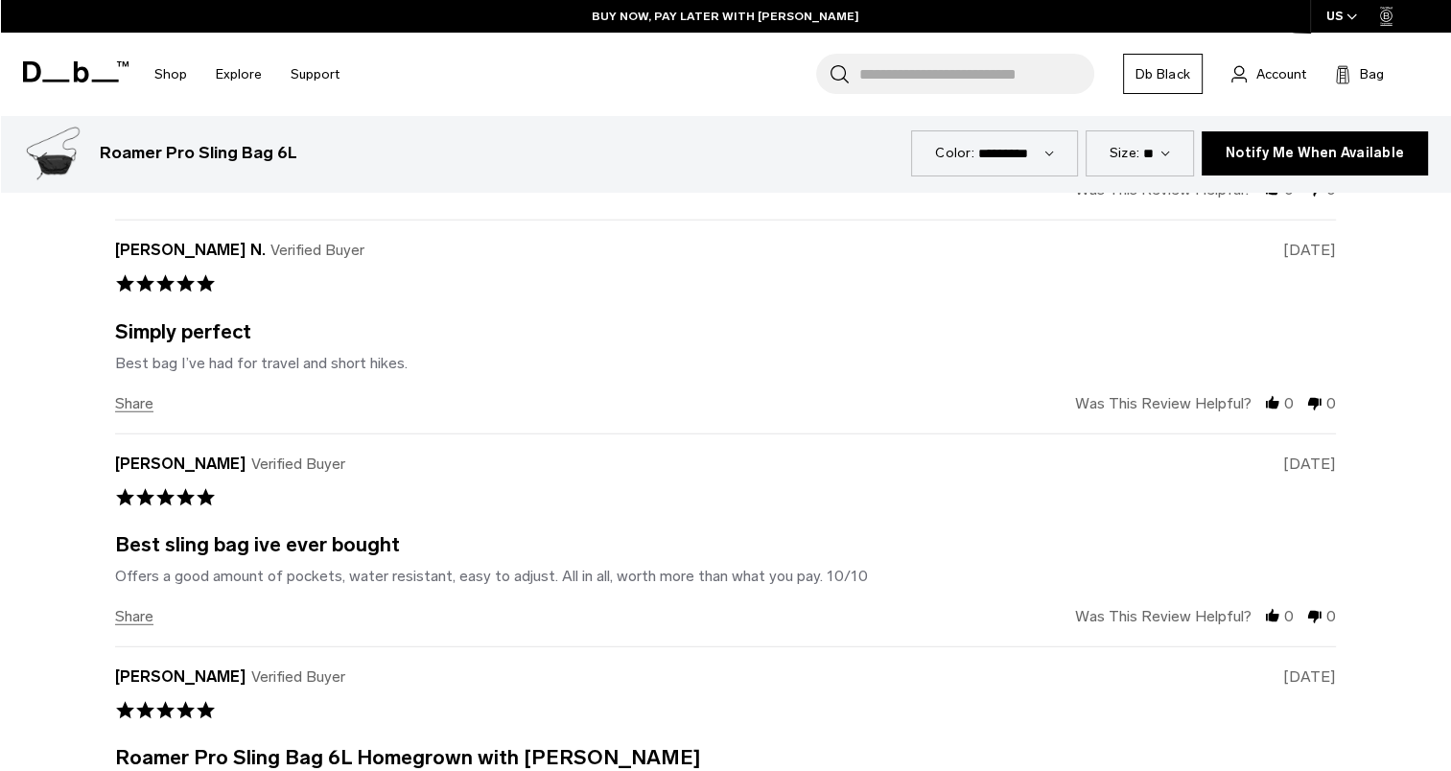
scroll to position [5056, 0]
